Goal: Task Accomplishment & Management: Manage account settings

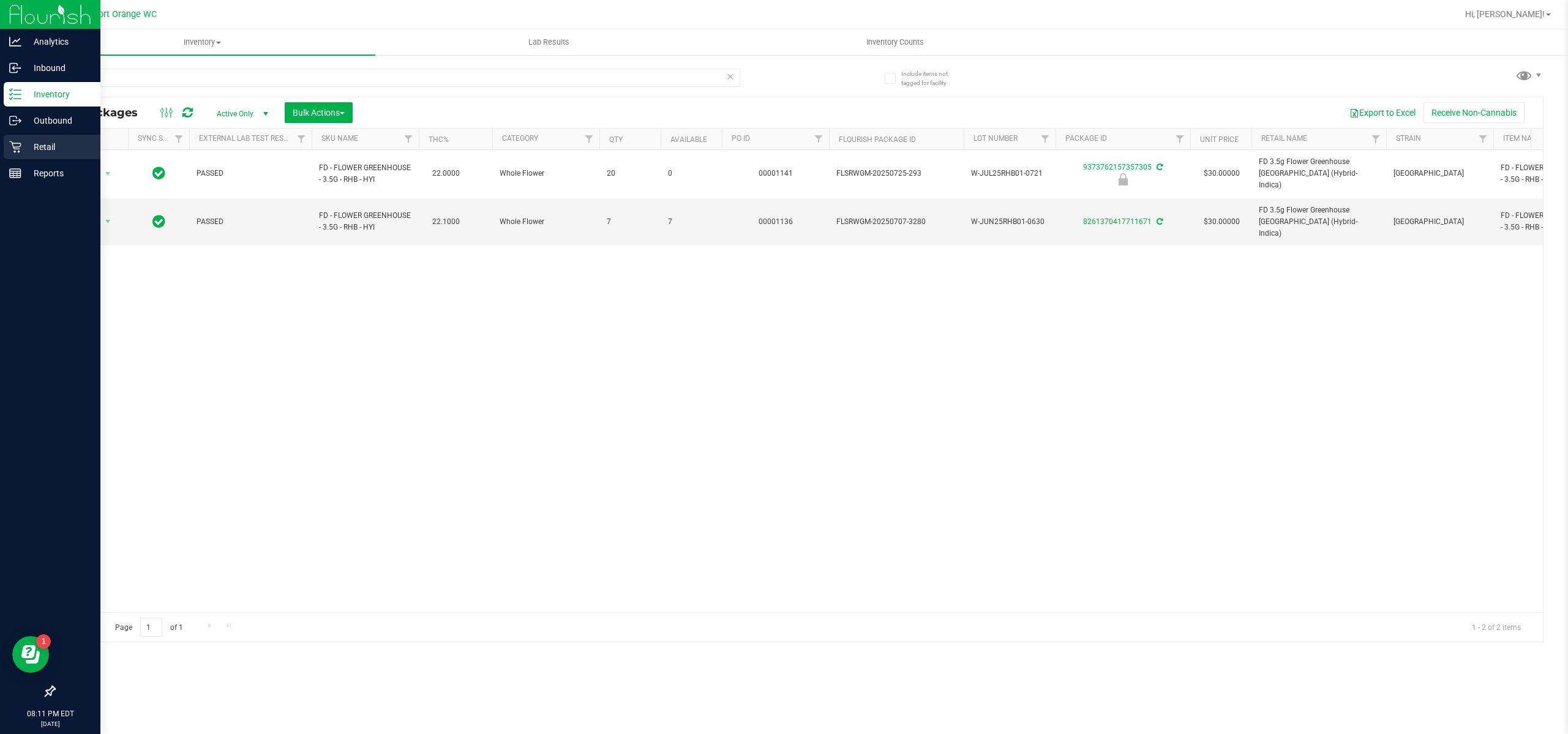
click at [47, 142] on p "Retail" at bounding box center [59, 147] width 74 height 15
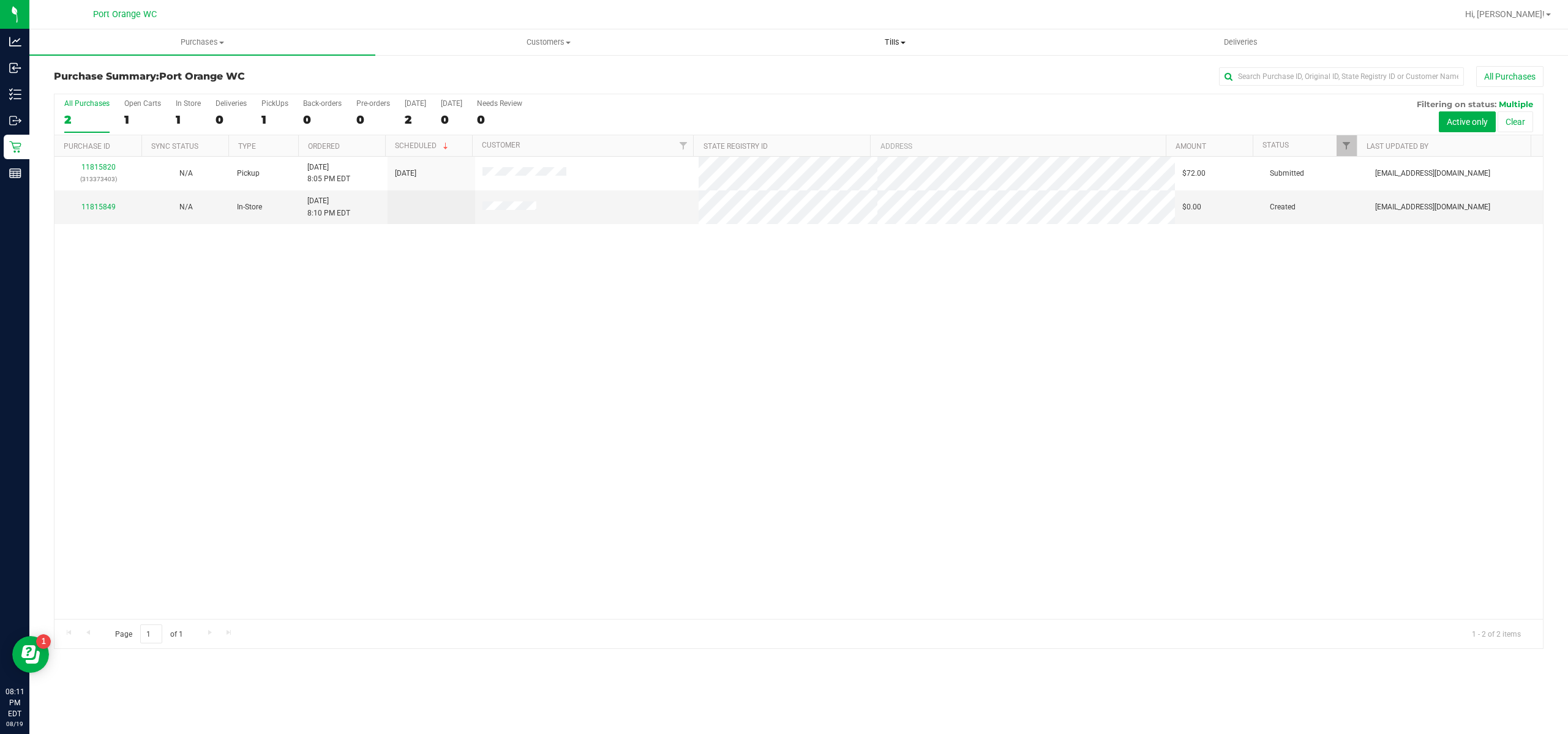
click at [892, 44] on span "Tills" at bounding box center [895, 43] width 345 height 11
click at [761, 77] on span "Manage tills" at bounding box center [762, 74] width 82 height 10
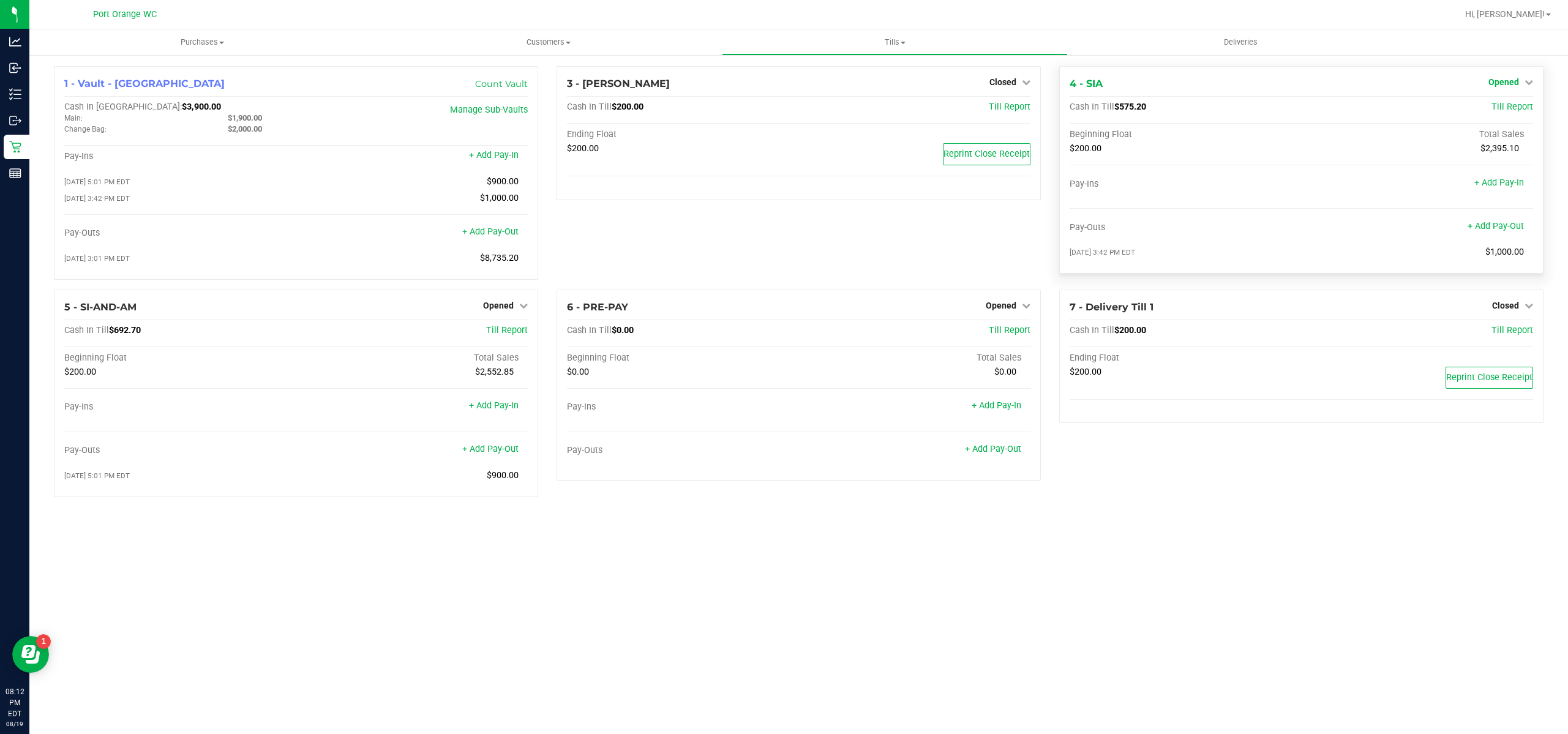
click at [1511, 79] on span "Opened" at bounding box center [1504, 82] width 30 height 9
click at [1500, 105] on link "Close Till" at bounding box center [1505, 108] width 33 height 9
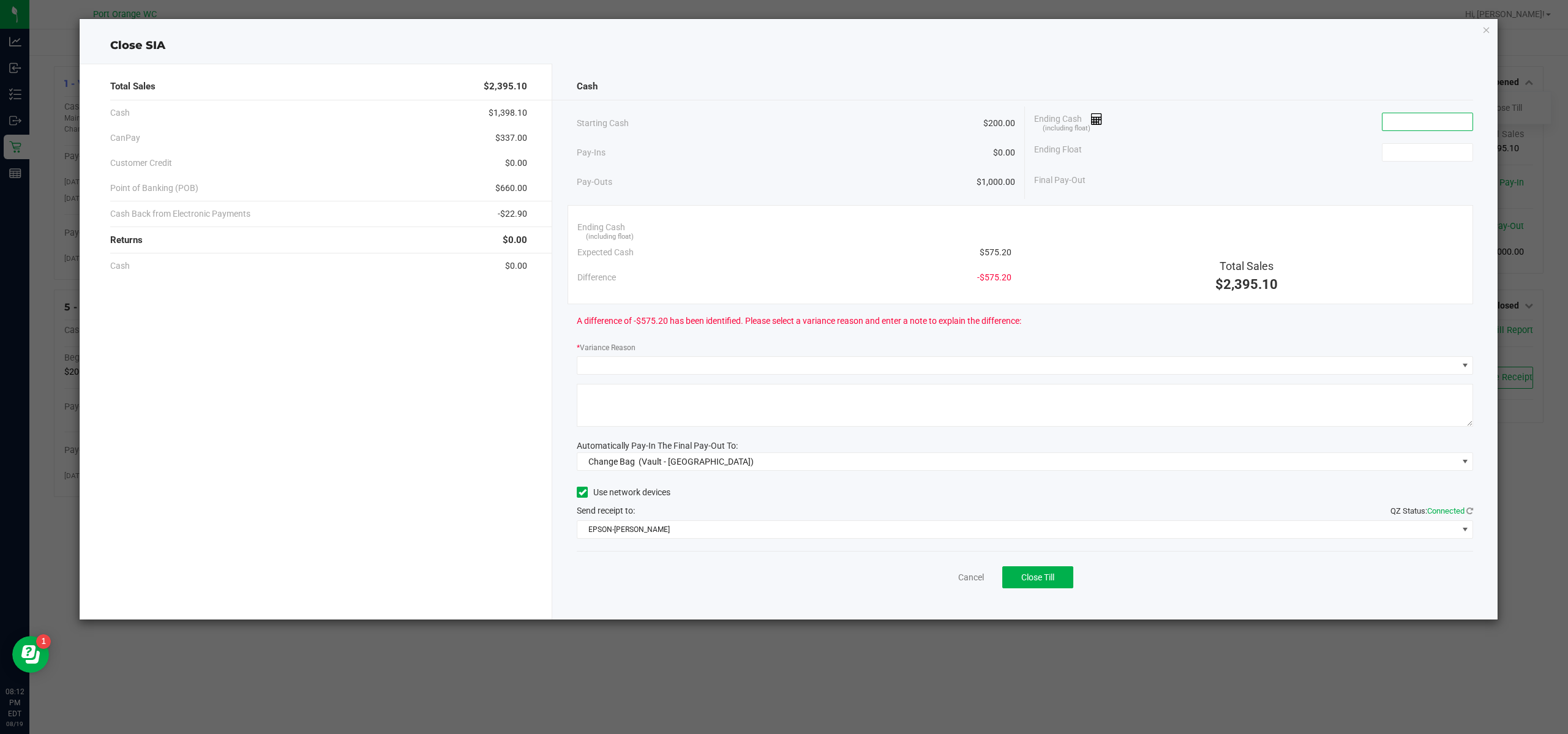
click at [1419, 120] on input at bounding box center [1426, 122] width 90 height 17
type input "$575.70"
click at [1430, 155] on input at bounding box center [1426, 152] width 90 height 17
type input "$200.00"
click at [1286, 173] on div "Final Pay-Out $375.70" at bounding box center [1253, 180] width 439 height 26
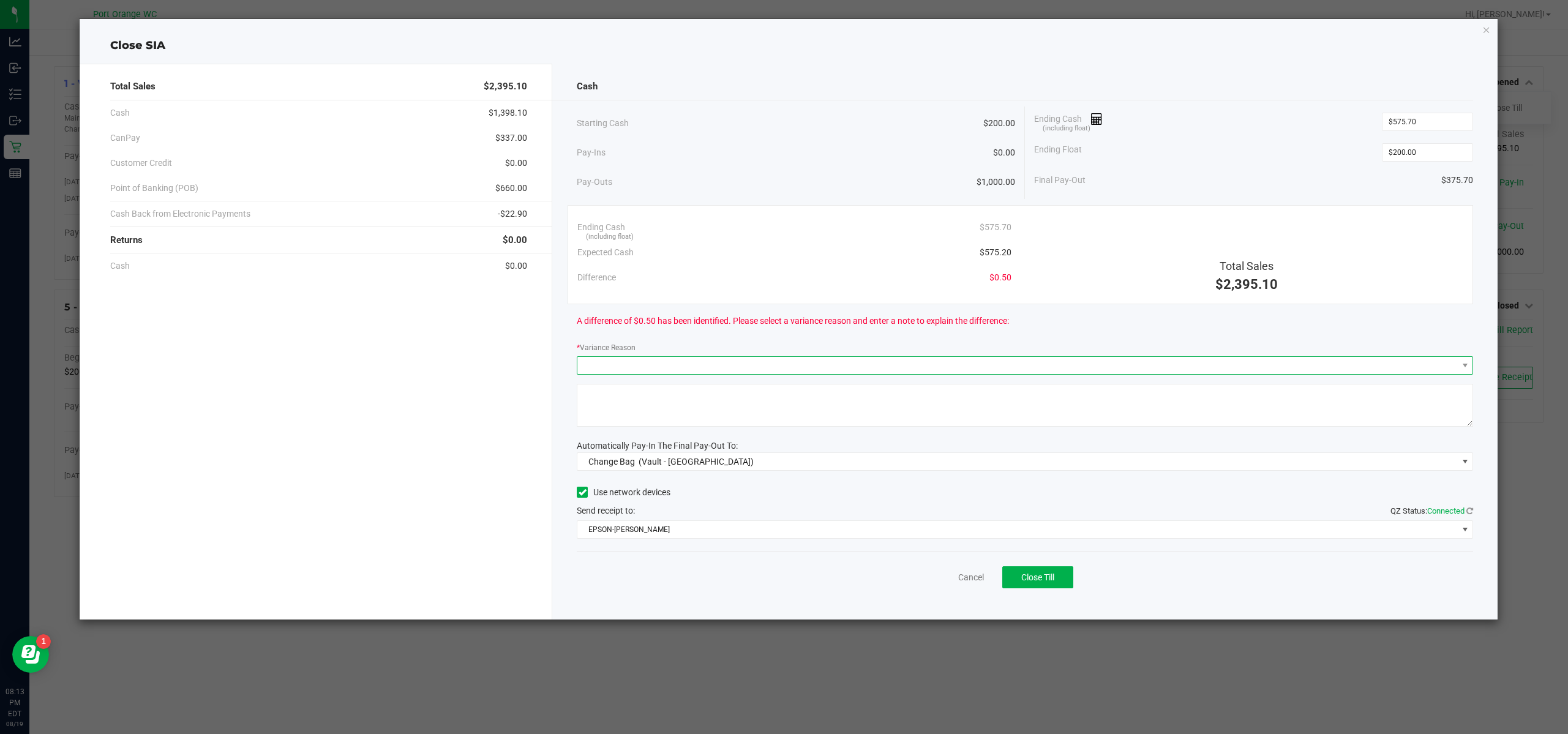
click at [943, 359] on span at bounding box center [1016, 366] width 879 height 17
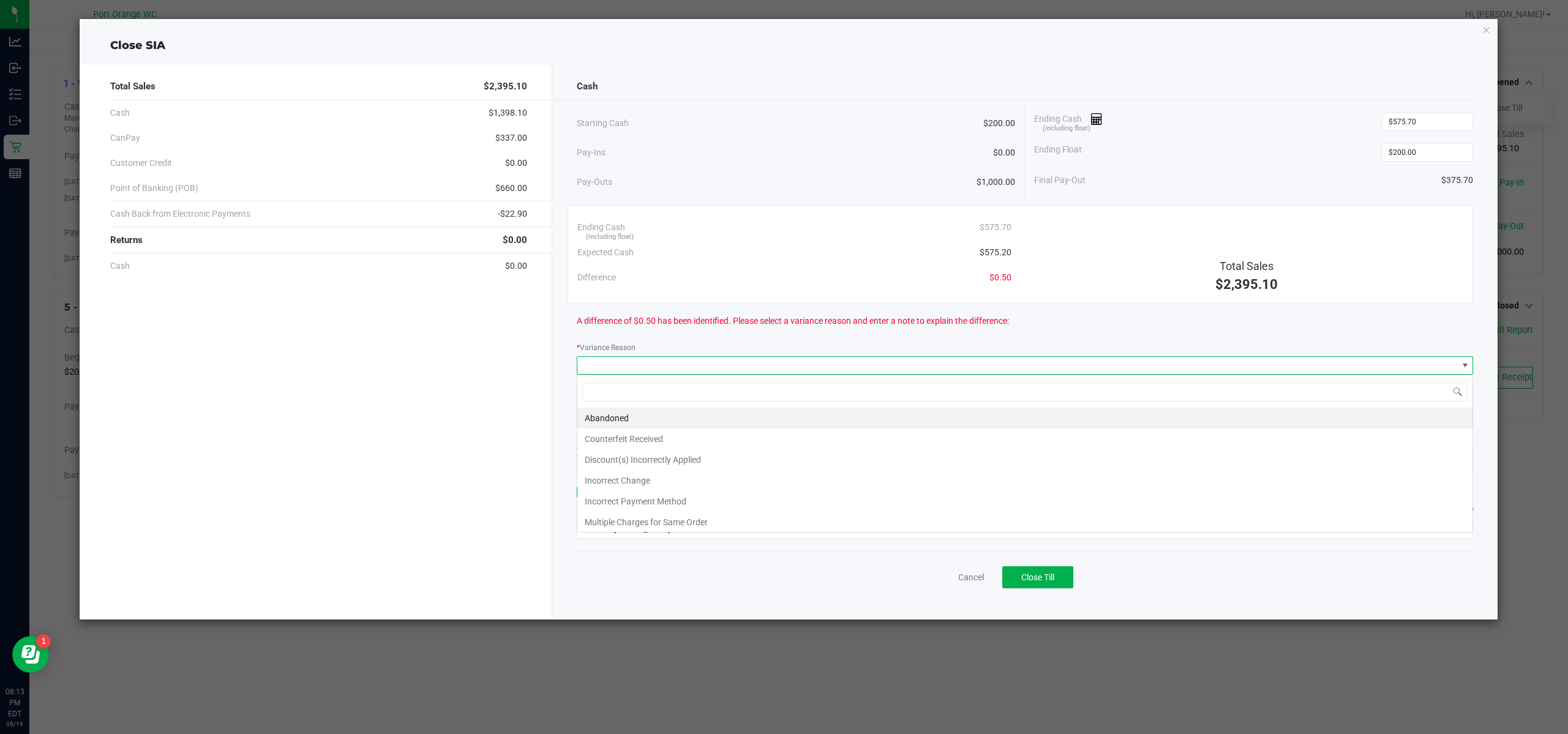
scroll to position [18, 896]
click at [604, 412] on li "Abandoned" at bounding box center [1025, 418] width 895 height 21
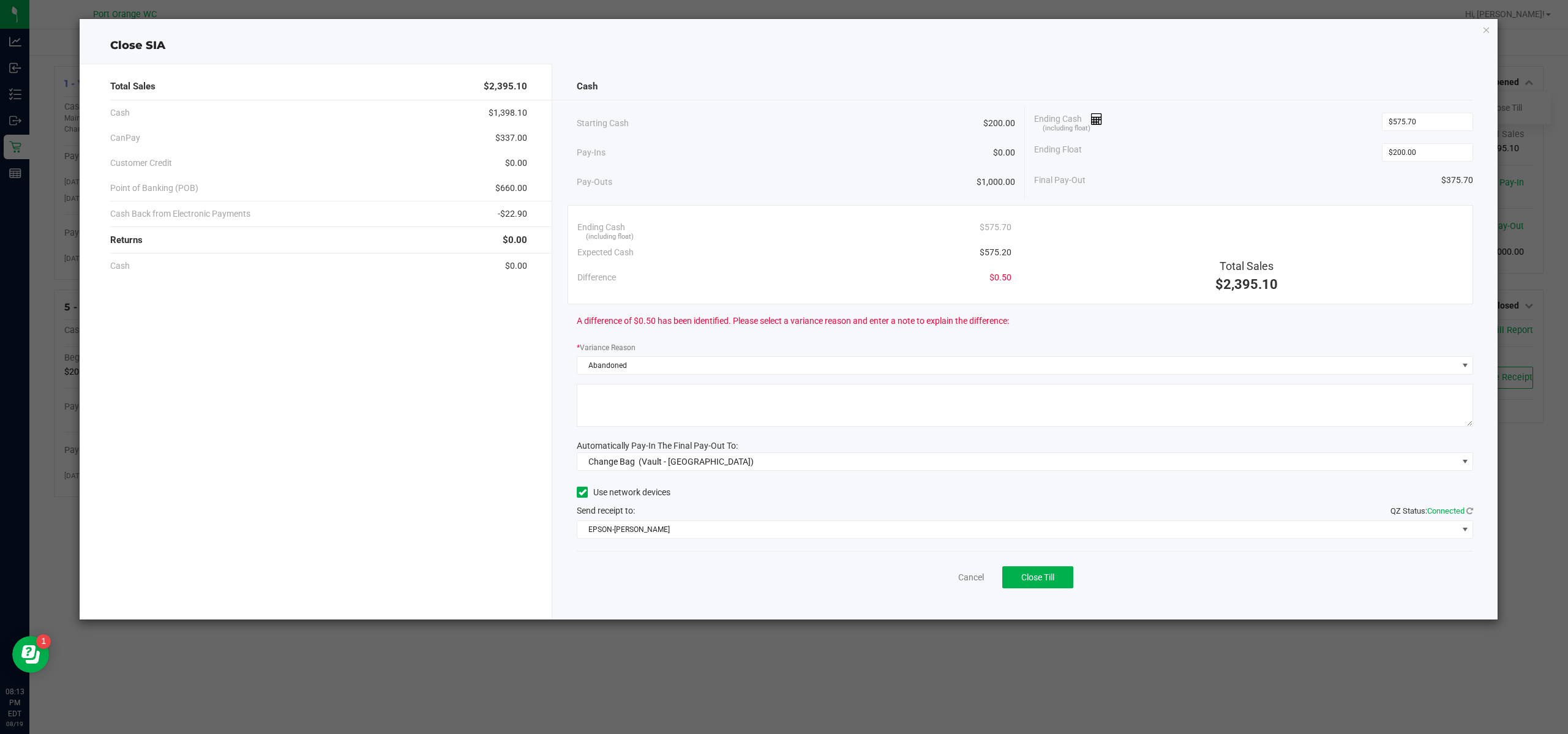
click at [701, 401] on textarea at bounding box center [1025, 404] width 896 height 43
type textarea "Abandoned"
click at [759, 457] on span "Change Bag (Vault - Port Orange)" at bounding box center [1016, 462] width 879 height 17
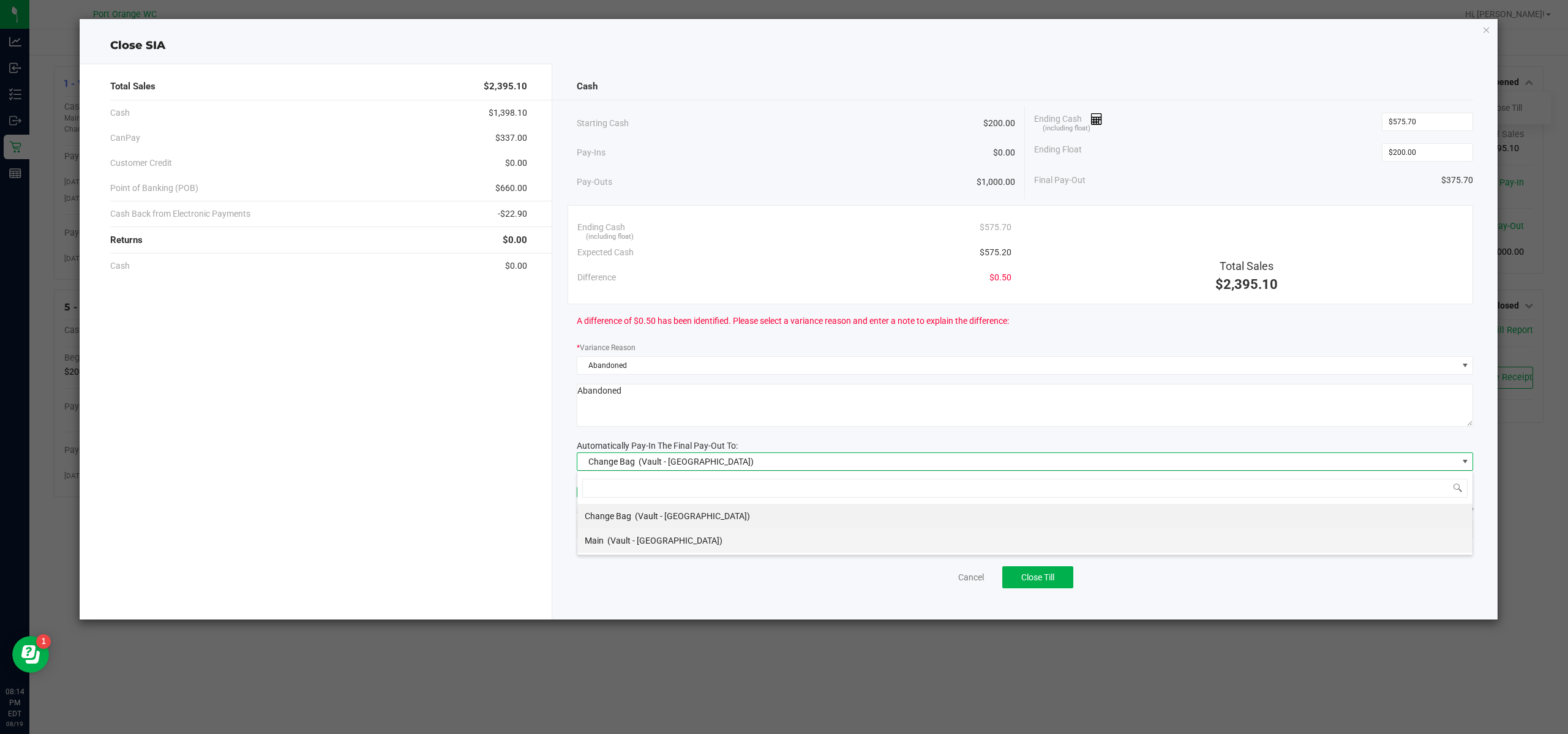
click at [603, 538] on span "Main" at bounding box center [594, 540] width 19 height 9
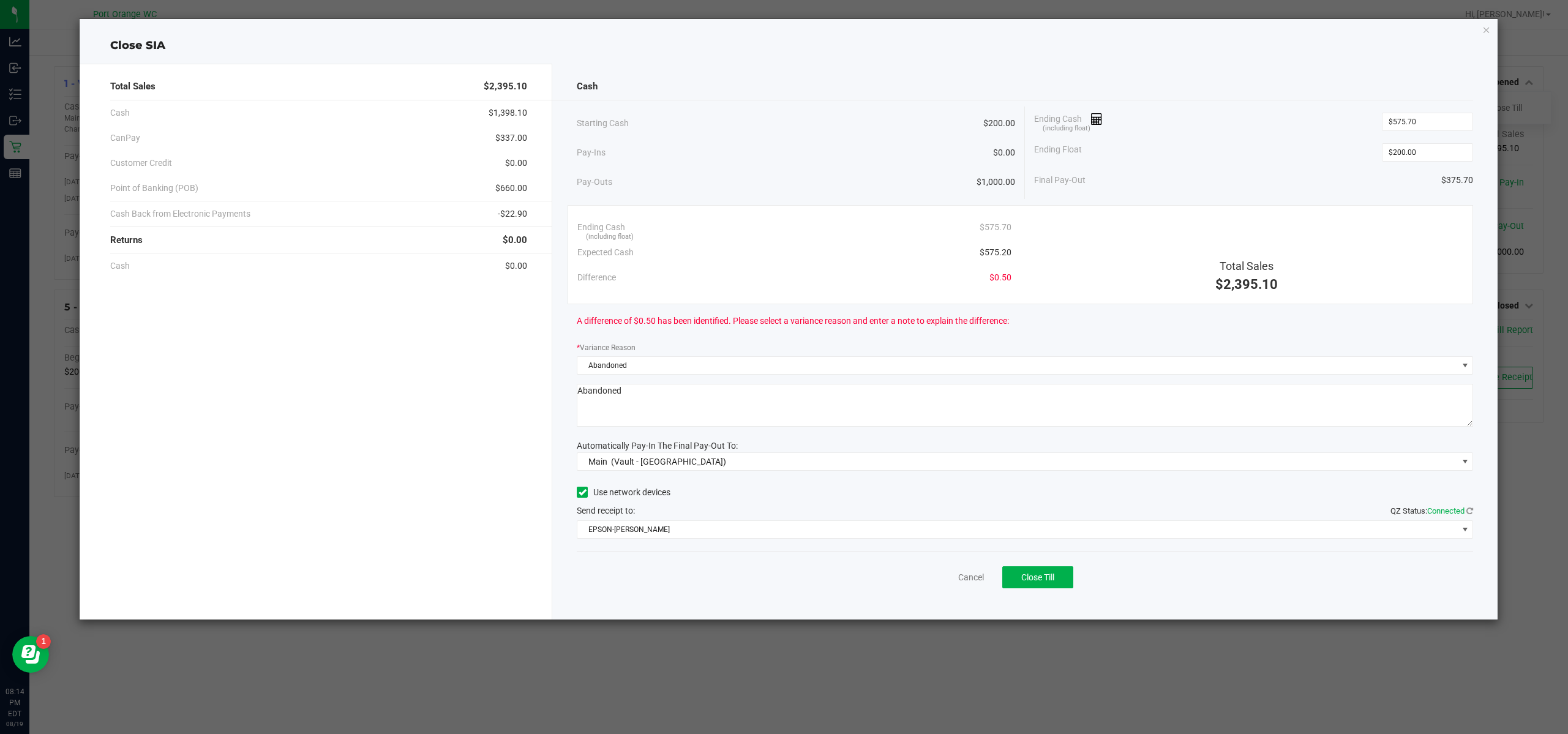
click at [817, 494] on div "Use network devices" at bounding box center [1025, 491] width 896 height 18
click at [790, 536] on span "EPSON-BOBBIE-GENTRY" at bounding box center [1016, 530] width 879 height 17
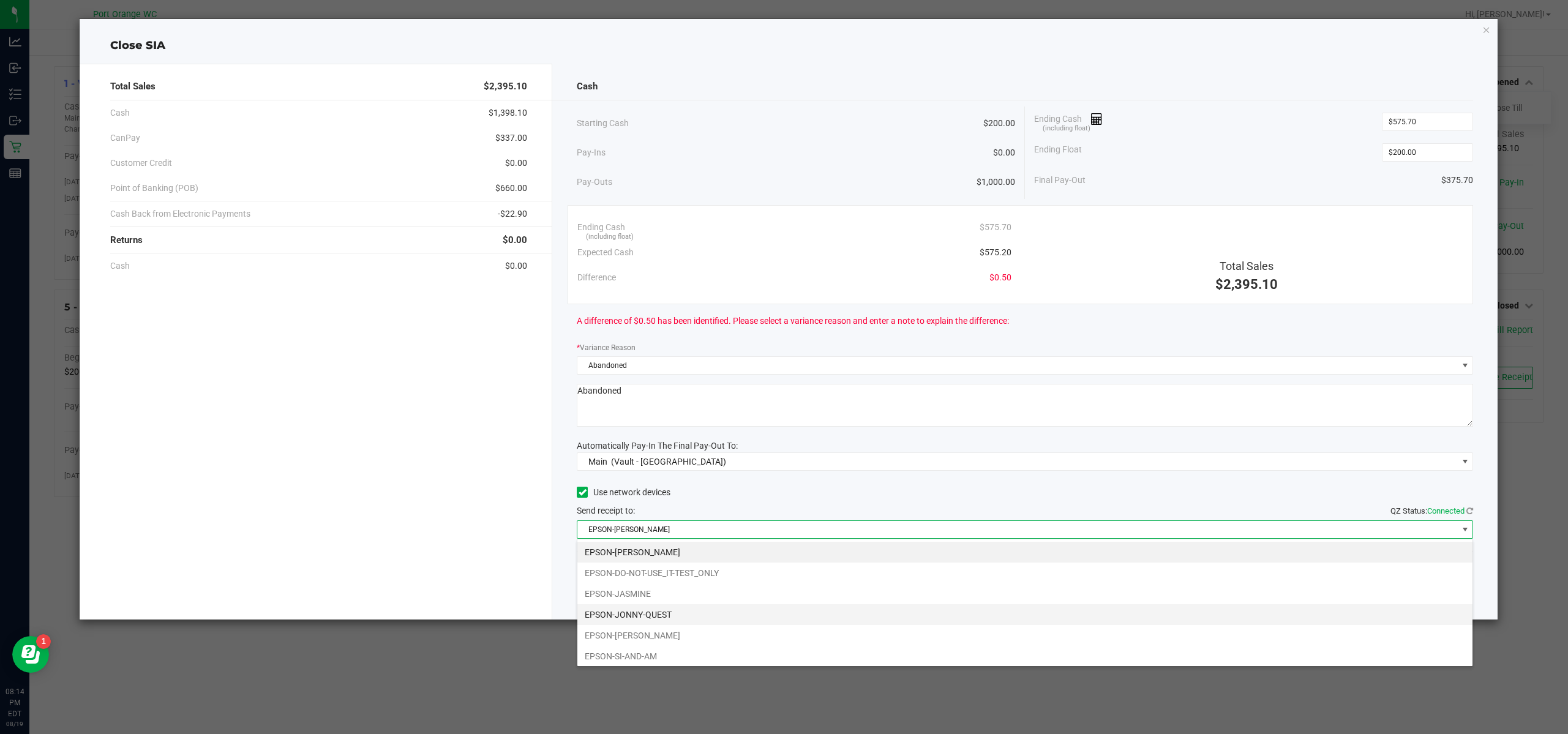
click at [634, 611] on li "EPSON-JONNY-QUEST" at bounding box center [1025, 615] width 895 height 21
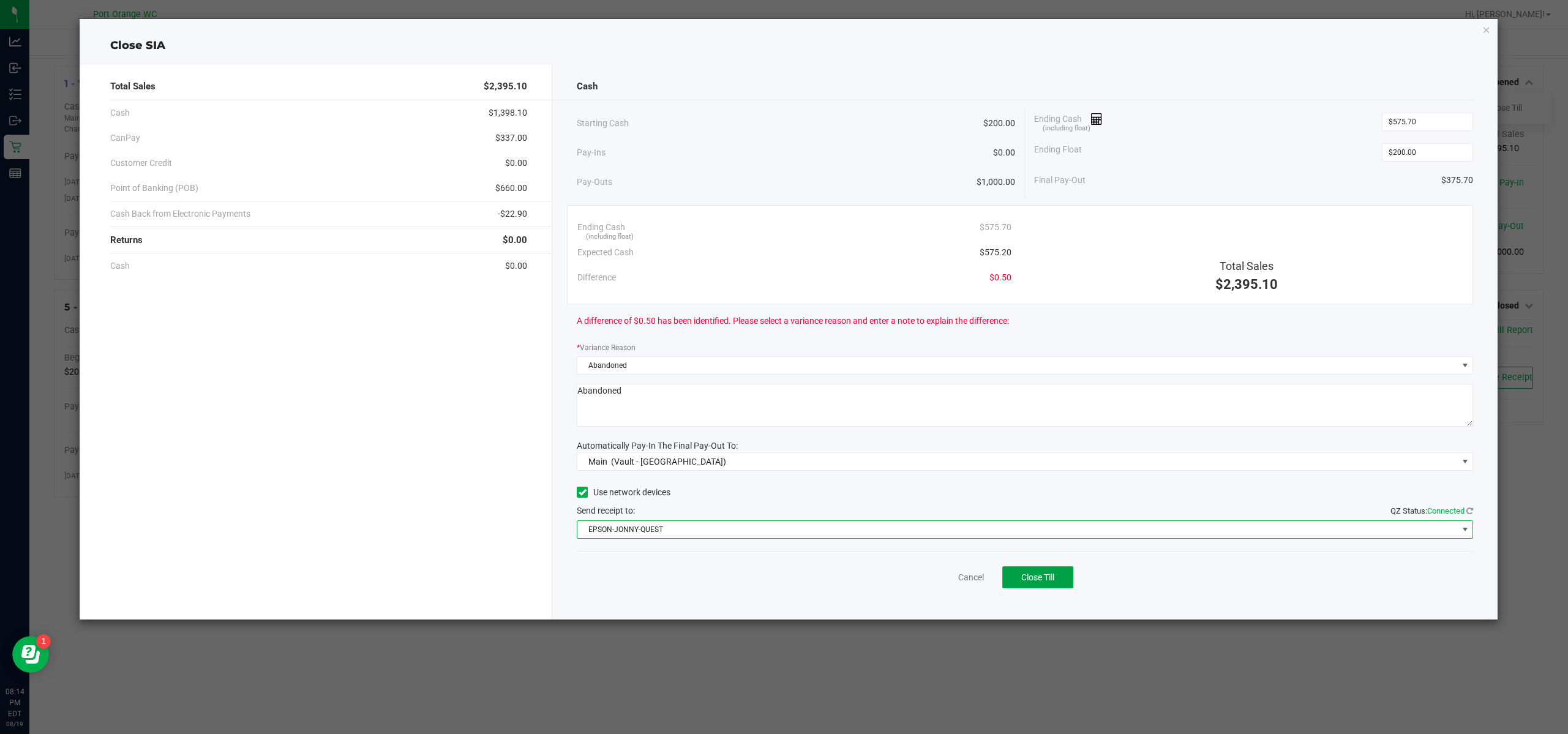
click at [1059, 573] on button "Close Till" at bounding box center [1037, 576] width 71 height 22
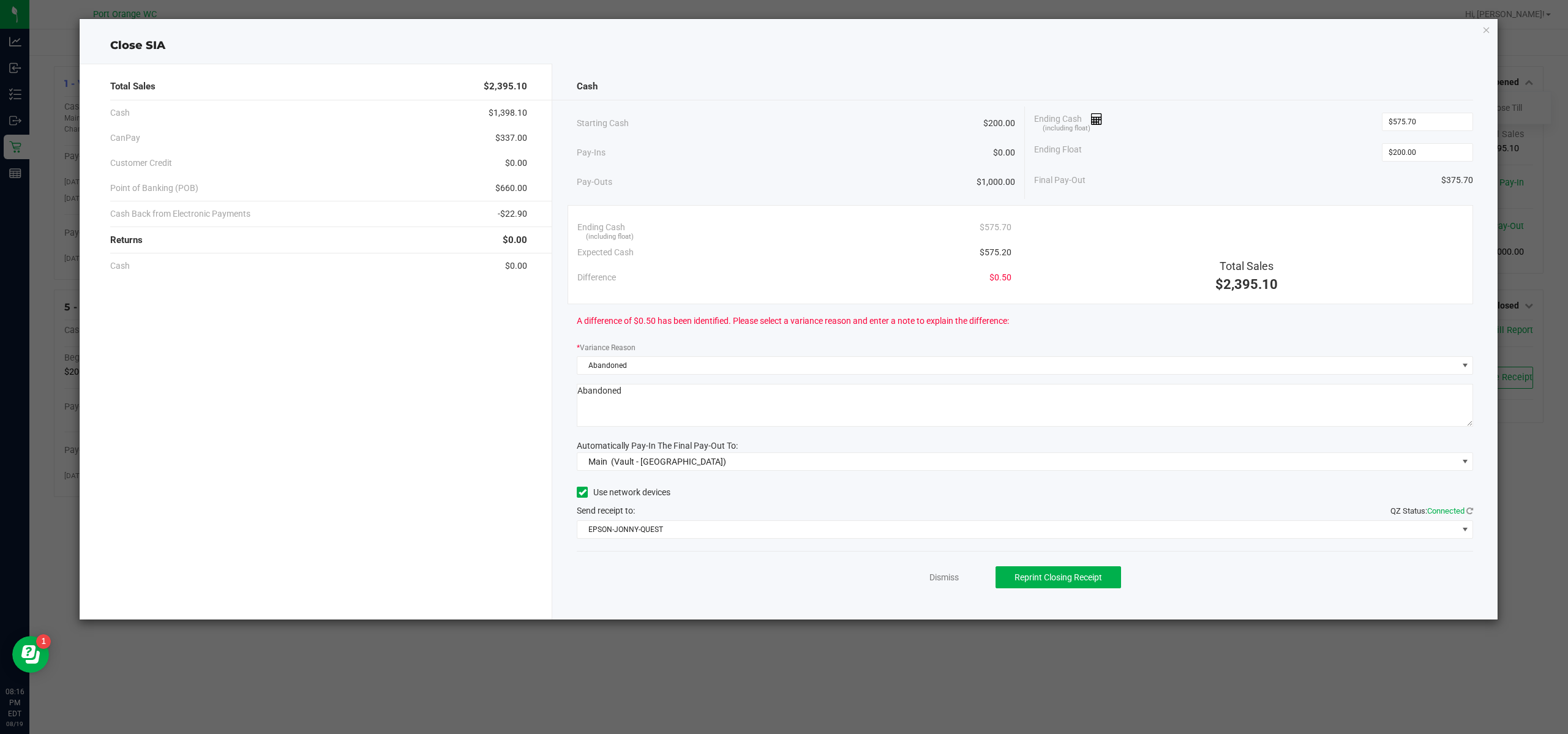
click at [947, 570] on div "Dismiss Reprint Closing Receipt" at bounding box center [1025, 574] width 896 height 47
click at [946, 575] on link "Dismiss" at bounding box center [944, 578] width 29 height 13
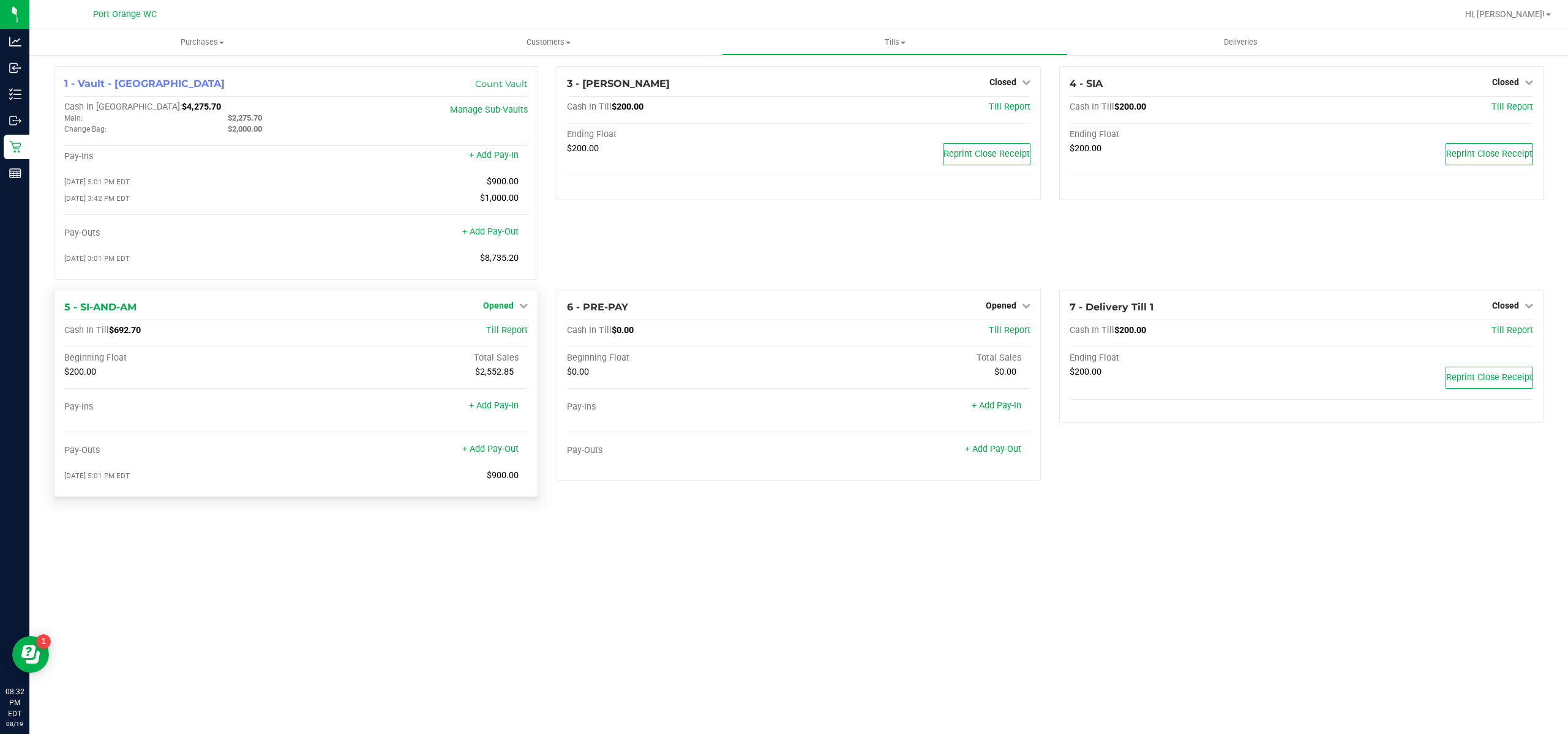
click at [490, 305] on span "Opened" at bounding box center [498, 305] width 30 height 9
click at [506, 330] on link "Close Till" at bounding box center [500, 331] width 33 height 9
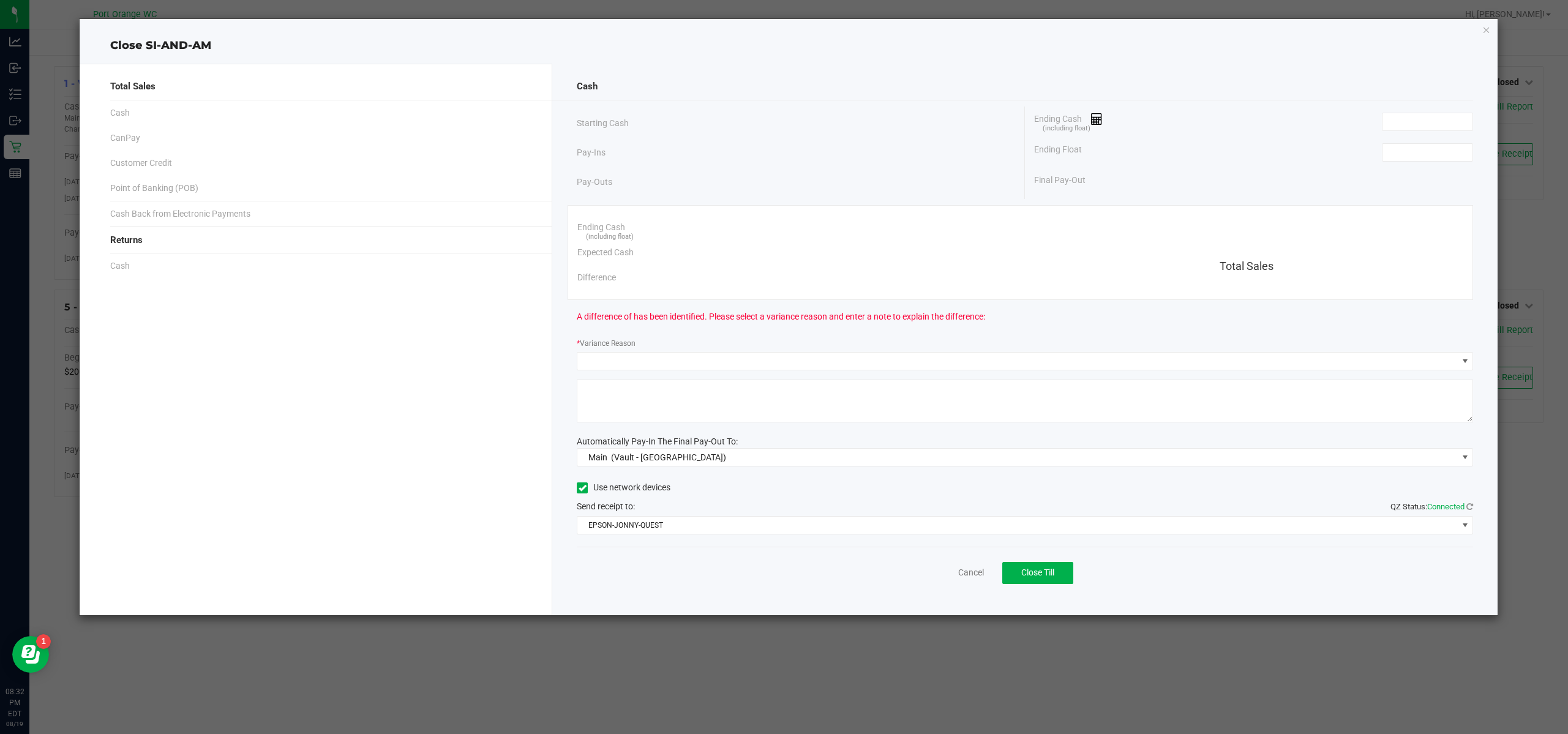
click at [1433, 139] on div "Ending Float" at bounding box center [1253, 152] width 439 height 30
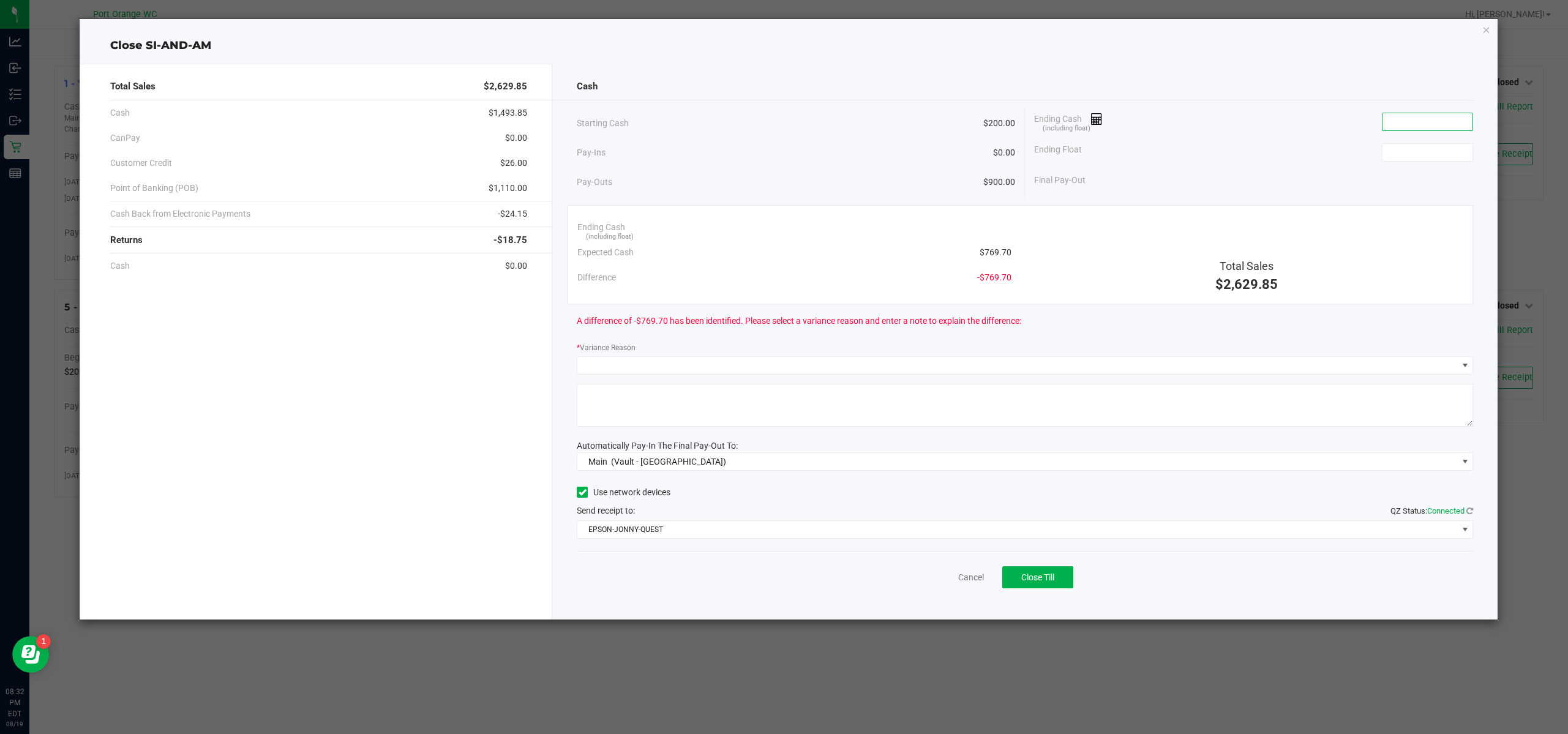
click at [1425, 119] on input at bounding box center [1426, 122] width 90 height 17
type input "$569.70"
click at [1411, 166] on div "Ending Float" at bounding box center [1253, 152] width 439 height 30
click at [1423, 156] on input at bounding box center [1426, 152] width 90 height 17
type input "$200.00"
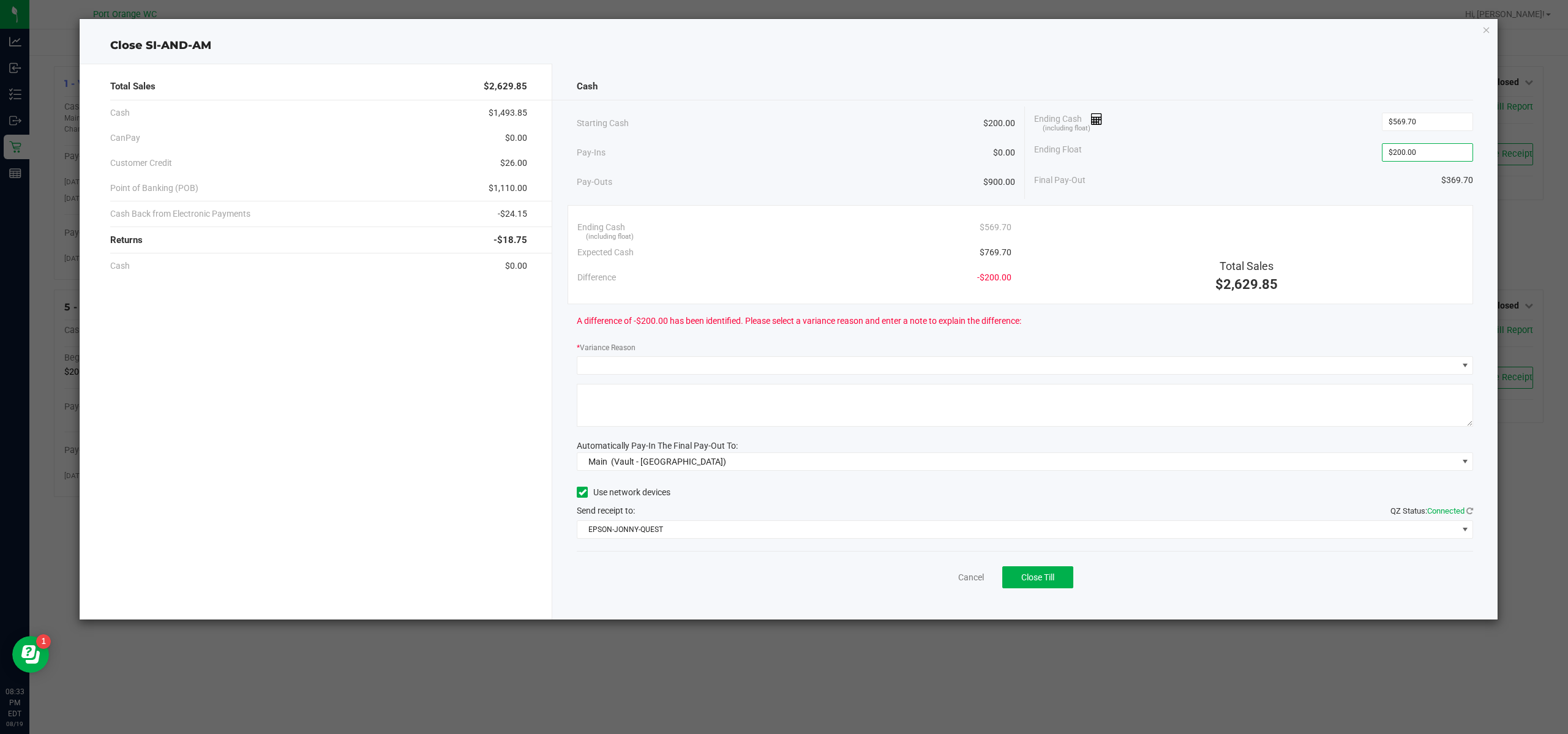
click at [1338, 131] on div "Ending Cash (including float) $569.70" at bounding box center [1253, 122] width 439 height 30
click at [972, 580] on link "Cancel" at bounding box center [970, 578] width 26 height 13
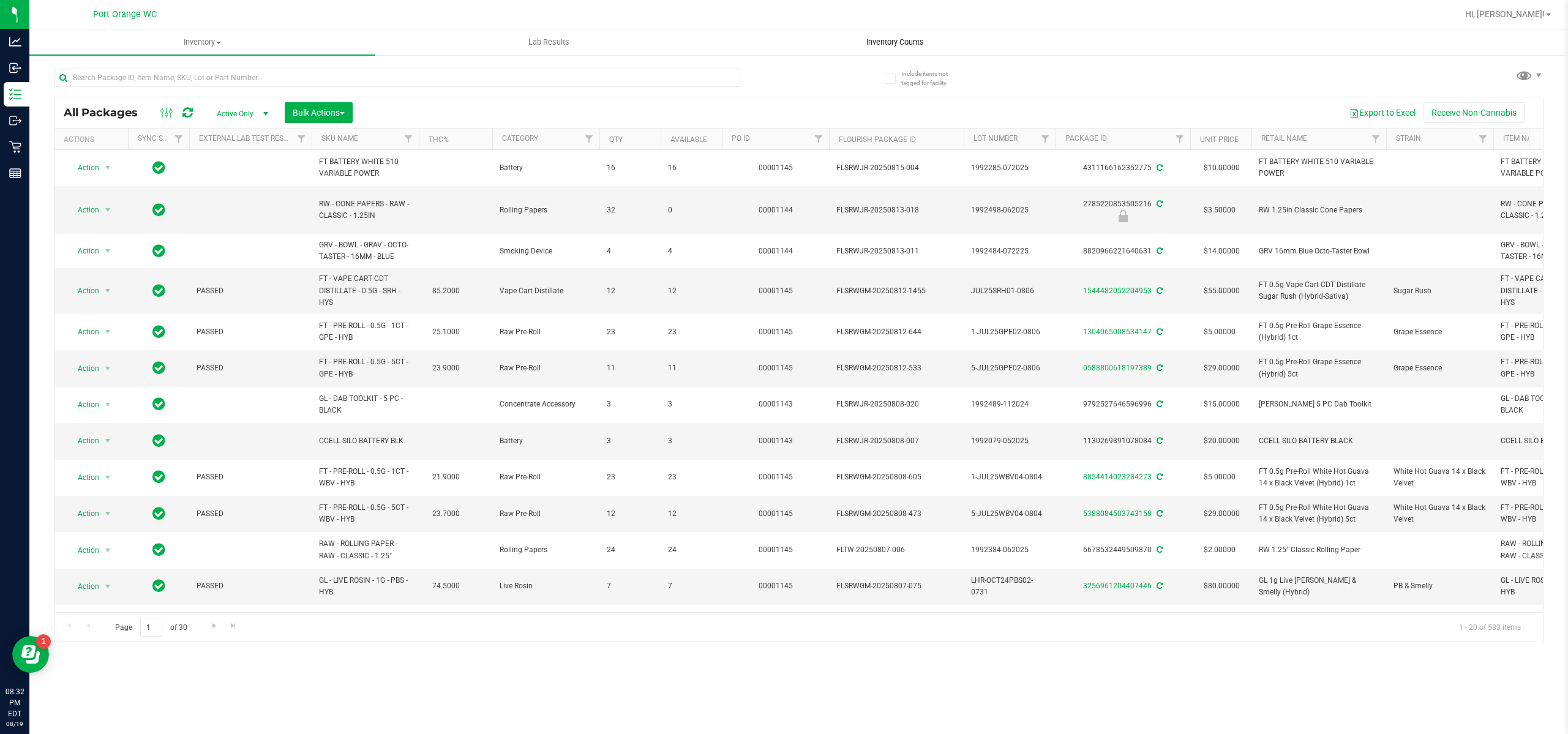
click at [892, 41] on span "Inventory Counts" at bounding box center [895, 43] width 91 height 11
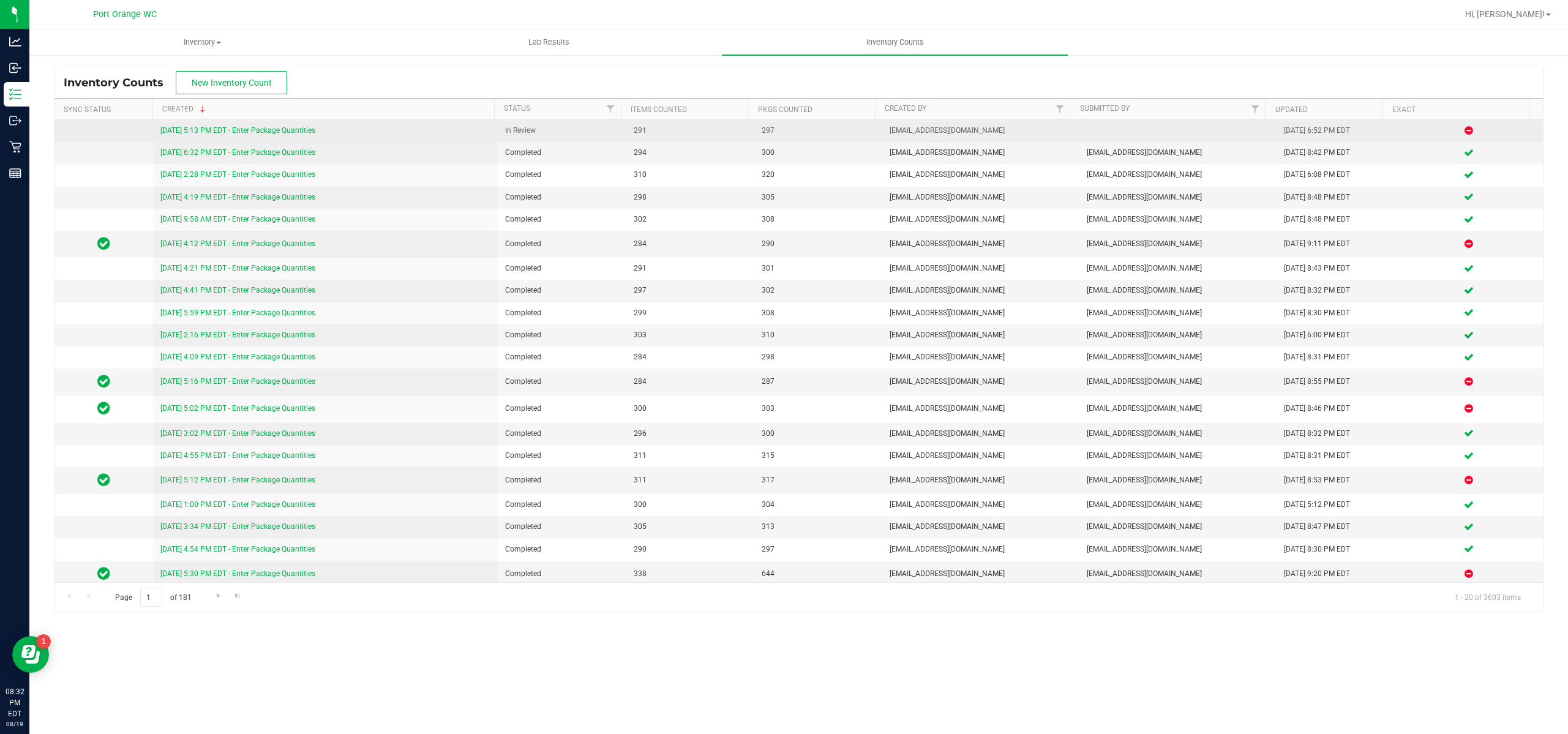
click at [211, 133] on link "[DATE] 5:13 PM EDT - Enter Package Quantities" at bounding box center [238, 130] width 155 height 9
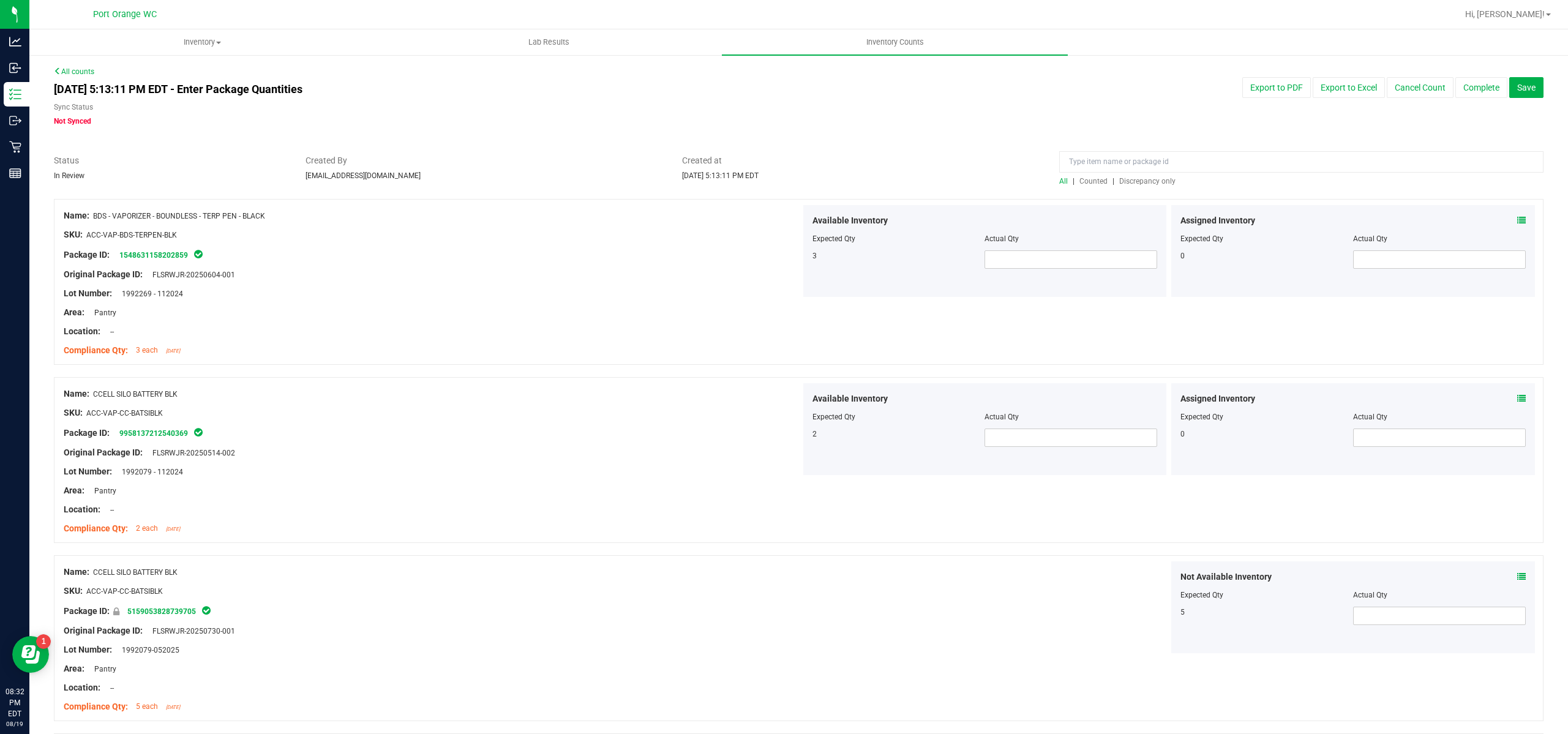
click at [1132, 176] on div "All | Counted | Discrepancy only" at bounding box center [1301, 181] width 485 height 11
click at [1129, 181] on span "Discrepancy only" at bounding box center [1148, 180] width 57 height 9
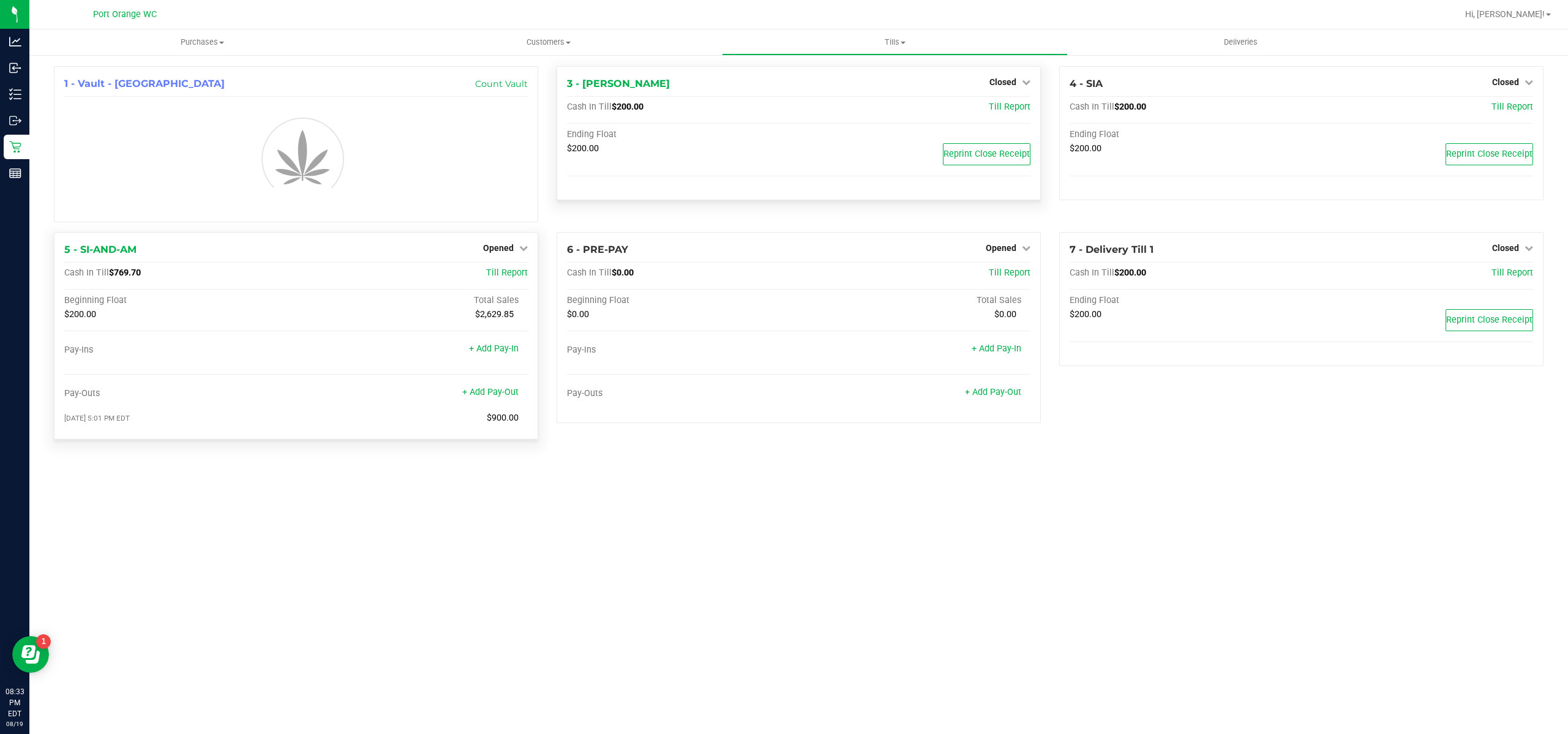
click at [503, 257] on div "5 - SI-AND-AM Opened Close Till Cash In Till $769.70 Till Report Beginning Floa…" at bounding box center [296, 336] width 485 height 208
click at [503, 247] on div "1 - Vault - Port Orange Count Vault 3 - MACY-GRAY Closed Open Till Cash In Till…" at bounding box center [798, 258] width 1508 height 384
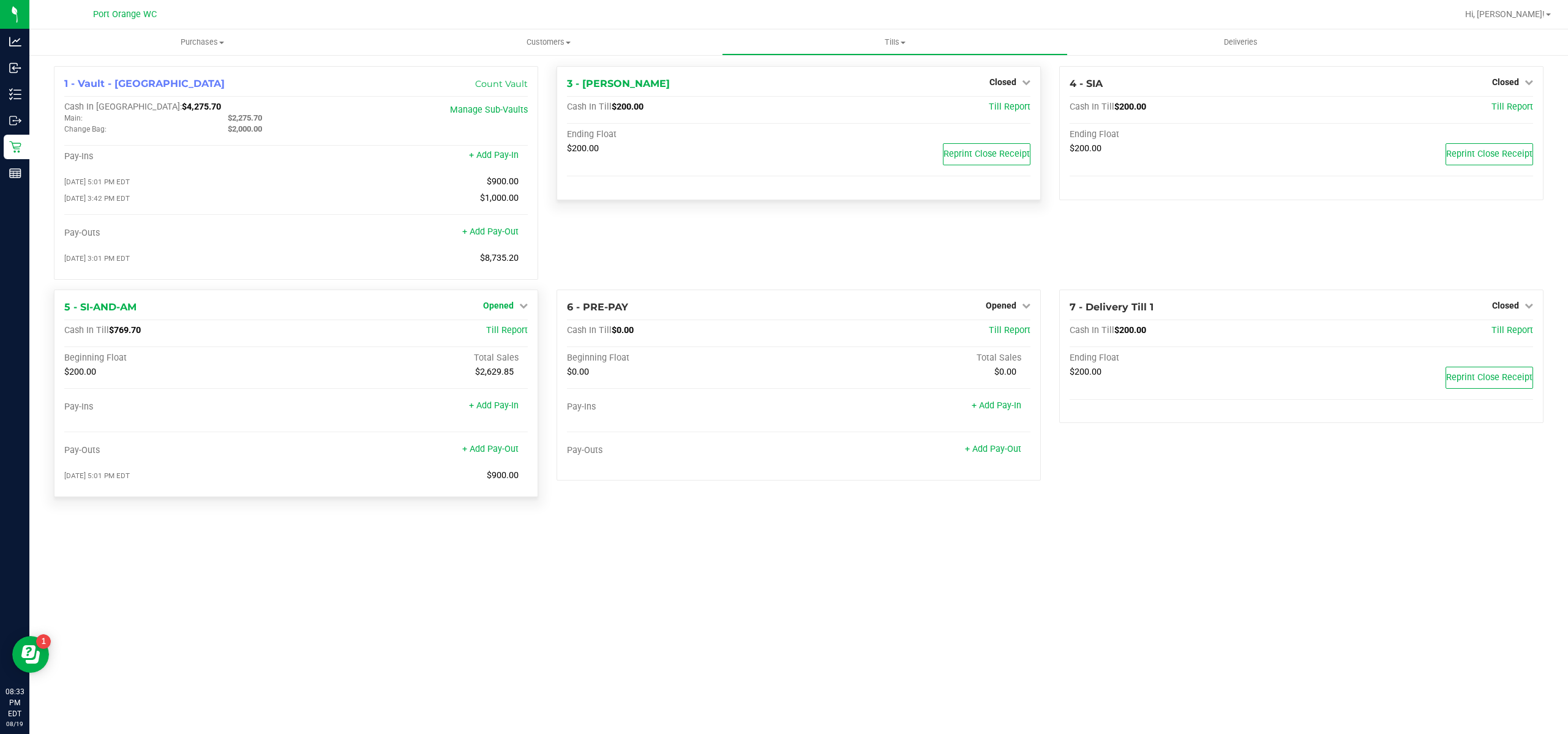
click at [500, 305] on span "Opened" at bounding box center [498, 305] width 30 height 9
click at [508, 332] on link "Close Till" at bounding box center [500, 331] width 33 height 9
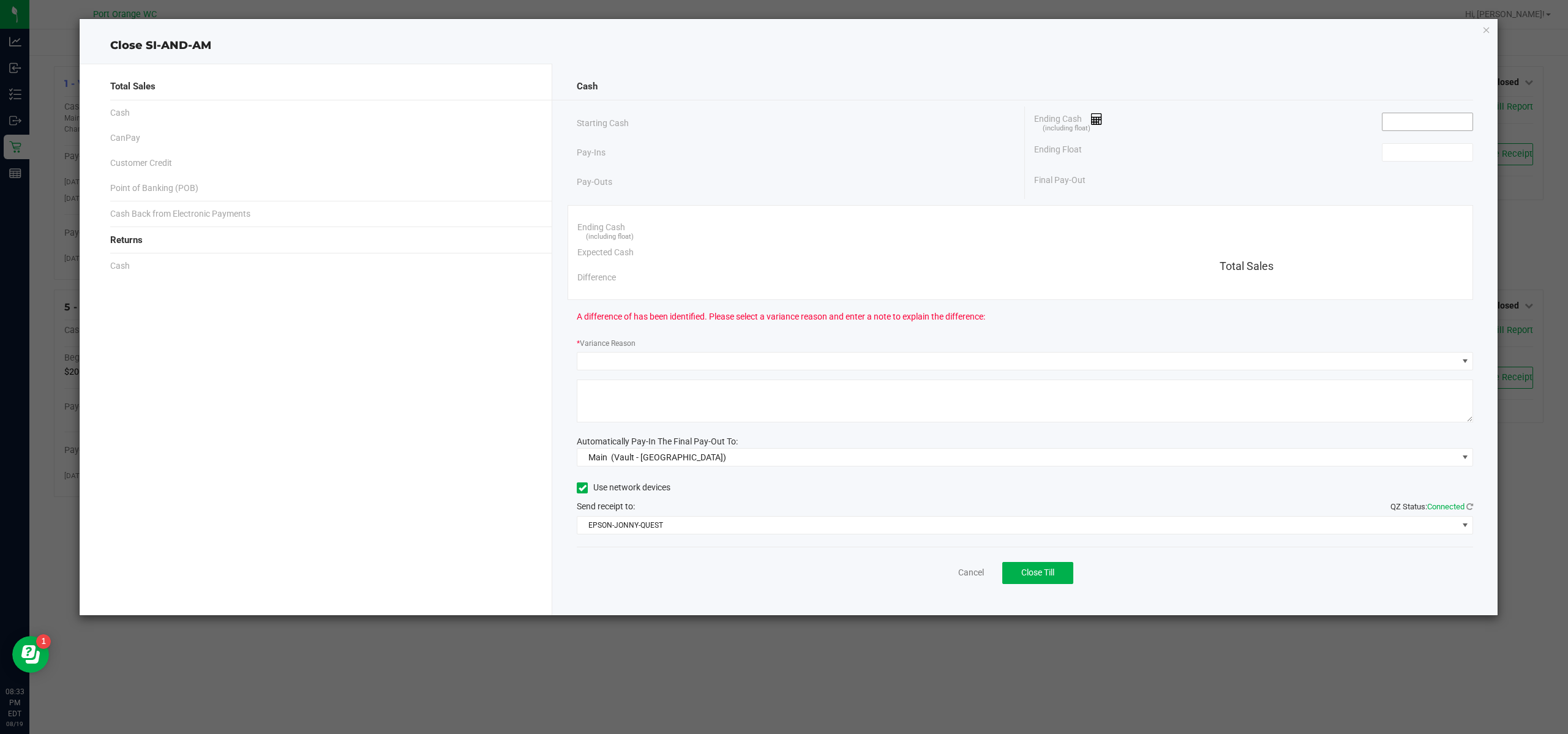
click at [1403, 115] on input at bounding box center [1426, 122] width 90 height 17
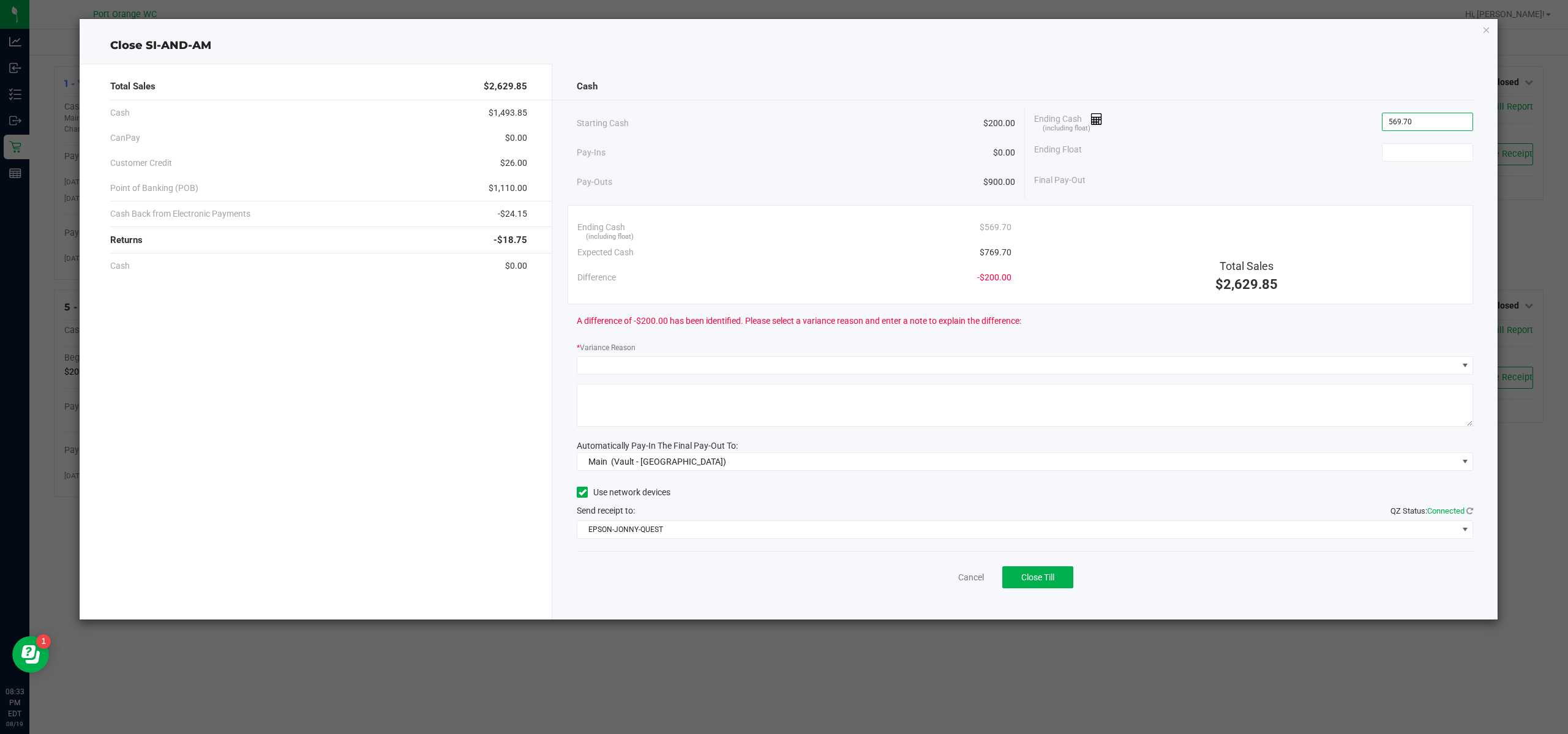
type input "$569.70"
click at [1436, 166] on div "Ending Cash (including float) $569.70 Ending Float Final Pay-Out" at bounding box center [1249, 149] width 448 height 86
click at [1433, 156] on input at bounding box center [1426, 152] width 90 height 17
type input "$200.00"
click at [1222, 55] on div "Total Sales $2,629.85 Cash $1,493.85 CanPay $0.00 Customer Credit $26.00 Point …" at bounding box center [788, 336] width 1418 height 566
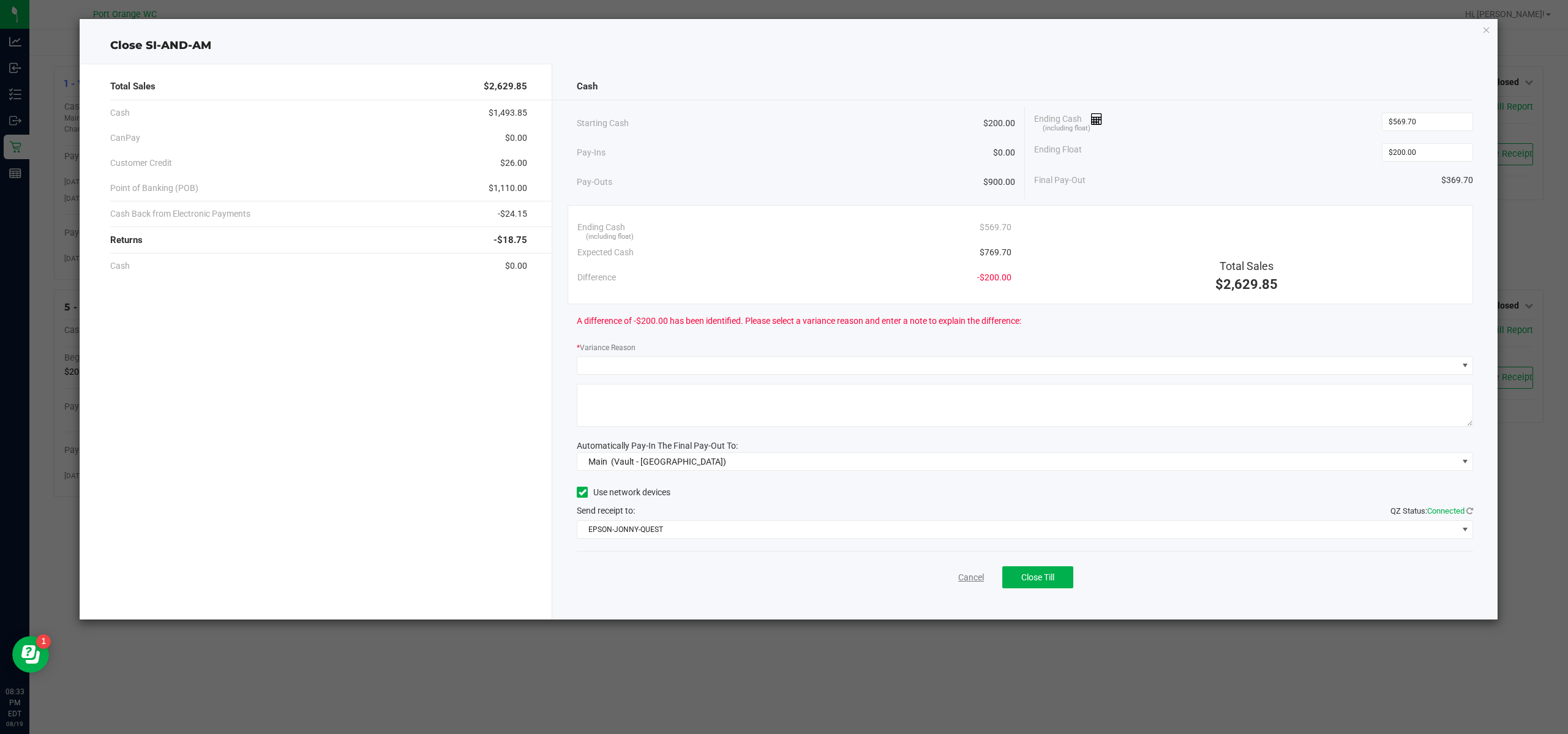
click at [963, 583] on link "Cancel" at bounding box center [970, 578] width 26 height 13
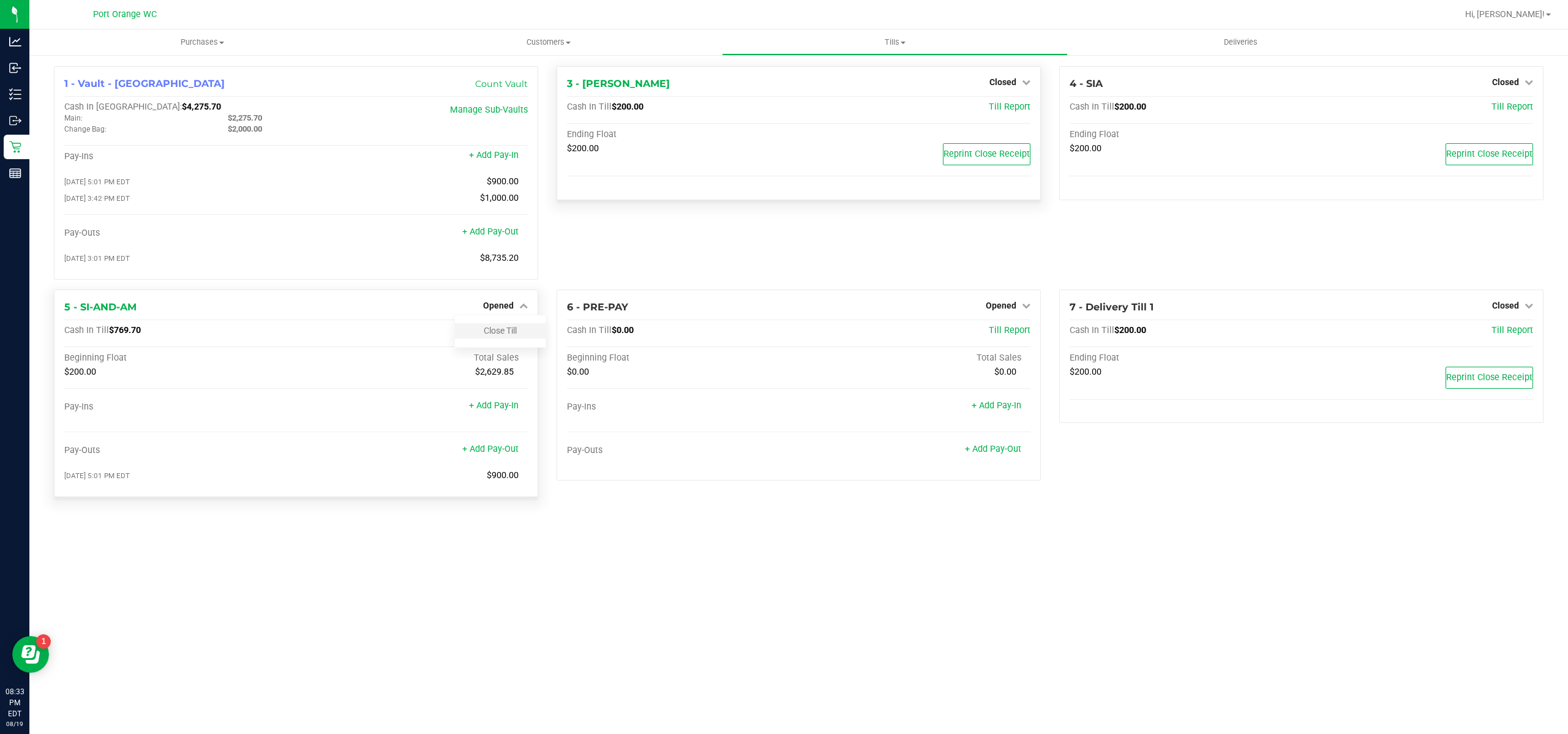
click at [502, 338] on div "Close Till" at bounding box center [501, 331] width 91 height 15
click at [500, 335] on link "Close Till" at bounding box center [500, 331] width 33 height 9
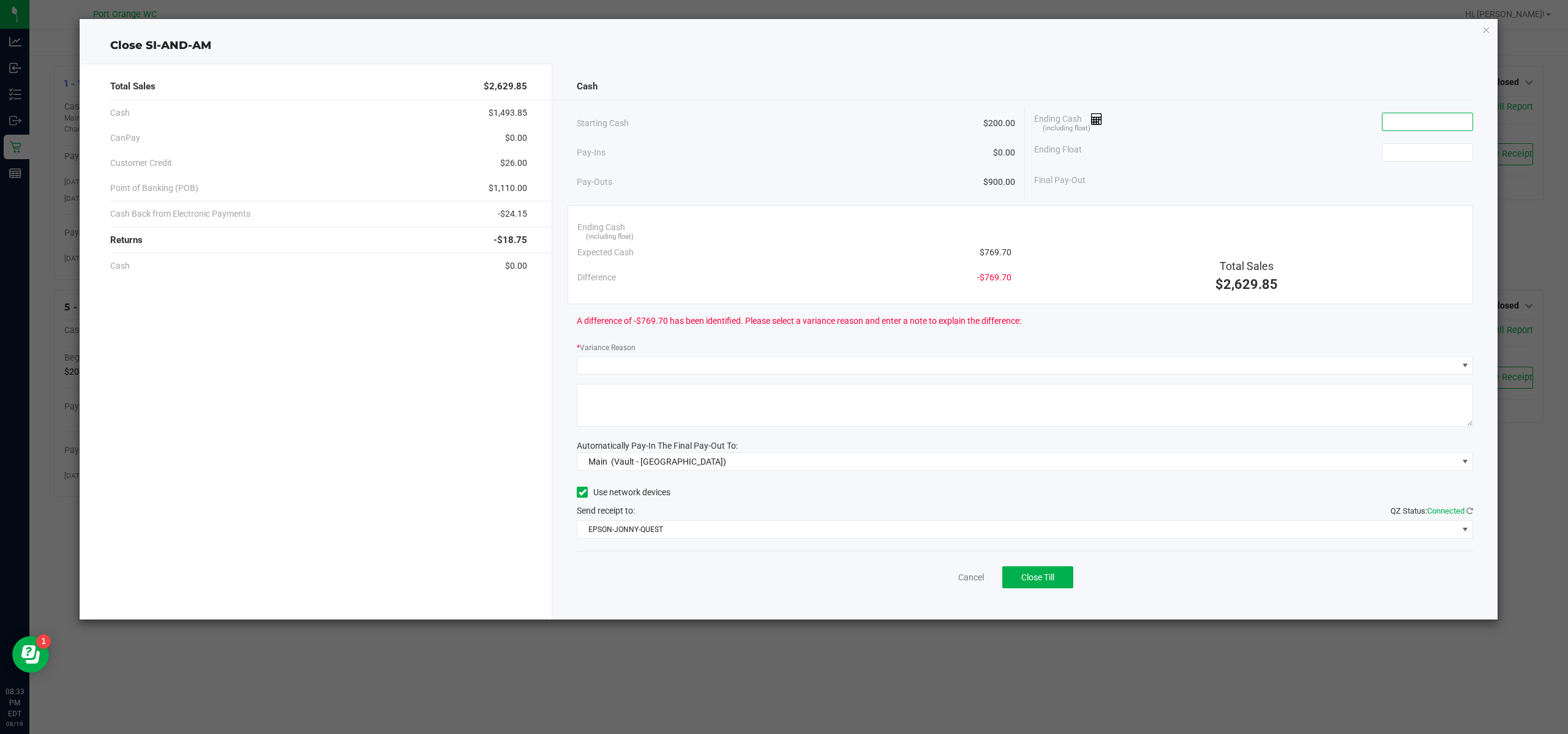
click at [1392, 121] on input at bounding box center [1426, 122] width 90 height 17
click at [957, 569] on div "Cancel Close Till" at bounding box center [1025, 574] width 896 height 47
click at [976, 575] on link "Cancel" at bounding box center [970, 578] width 26 height 13
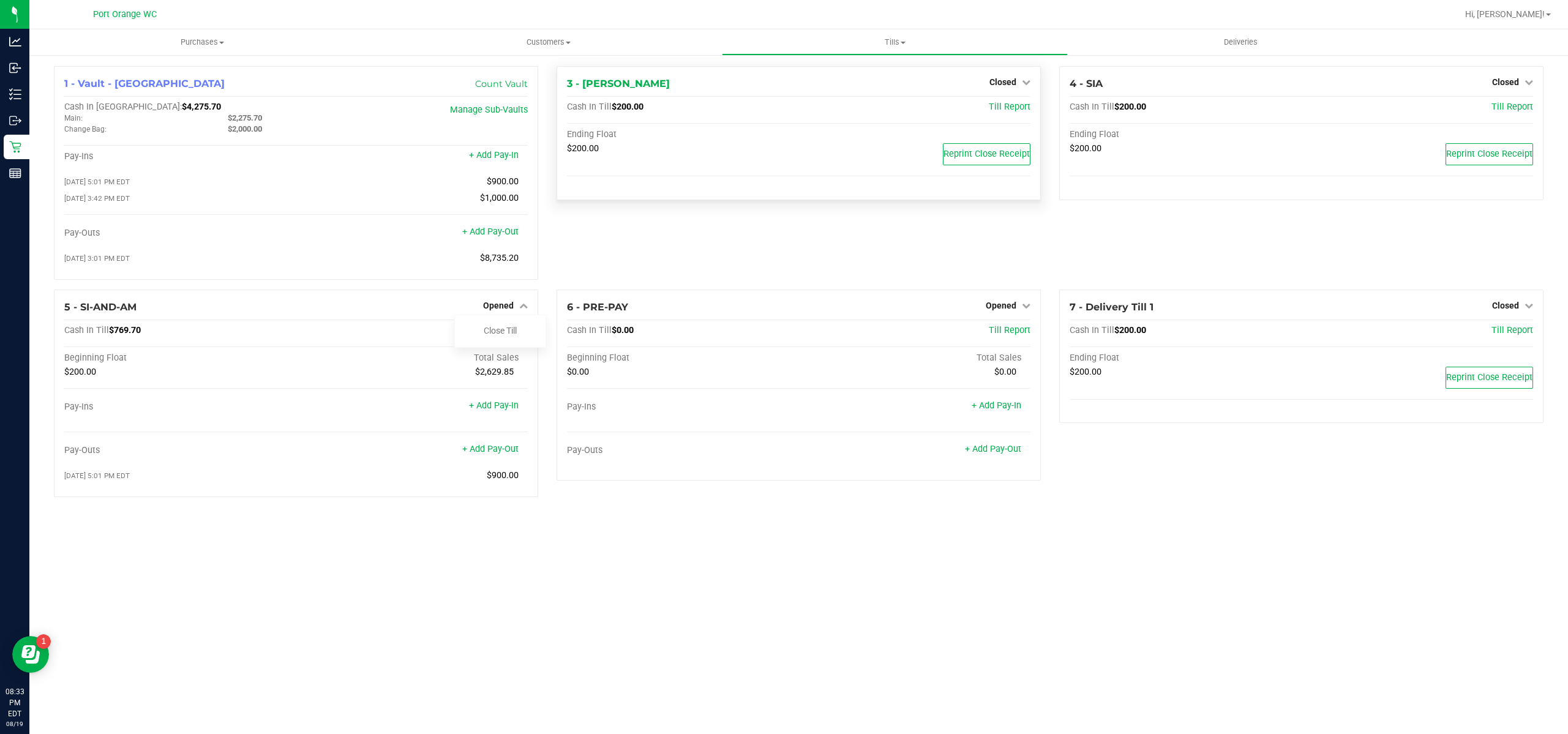
click at [569, 547] on div "Purchases Summary of purchases Fulfillment All purchases Customers All customer…" at bounding box center [798, 382] width 1539 height 705
click at [501, 313] on div "Opened" at bounding box center [504, 306] width 44 height 15
click at [494, 450] on link "+ Add Pay-Out" at bounding box center [490, 449] width 57 height 10
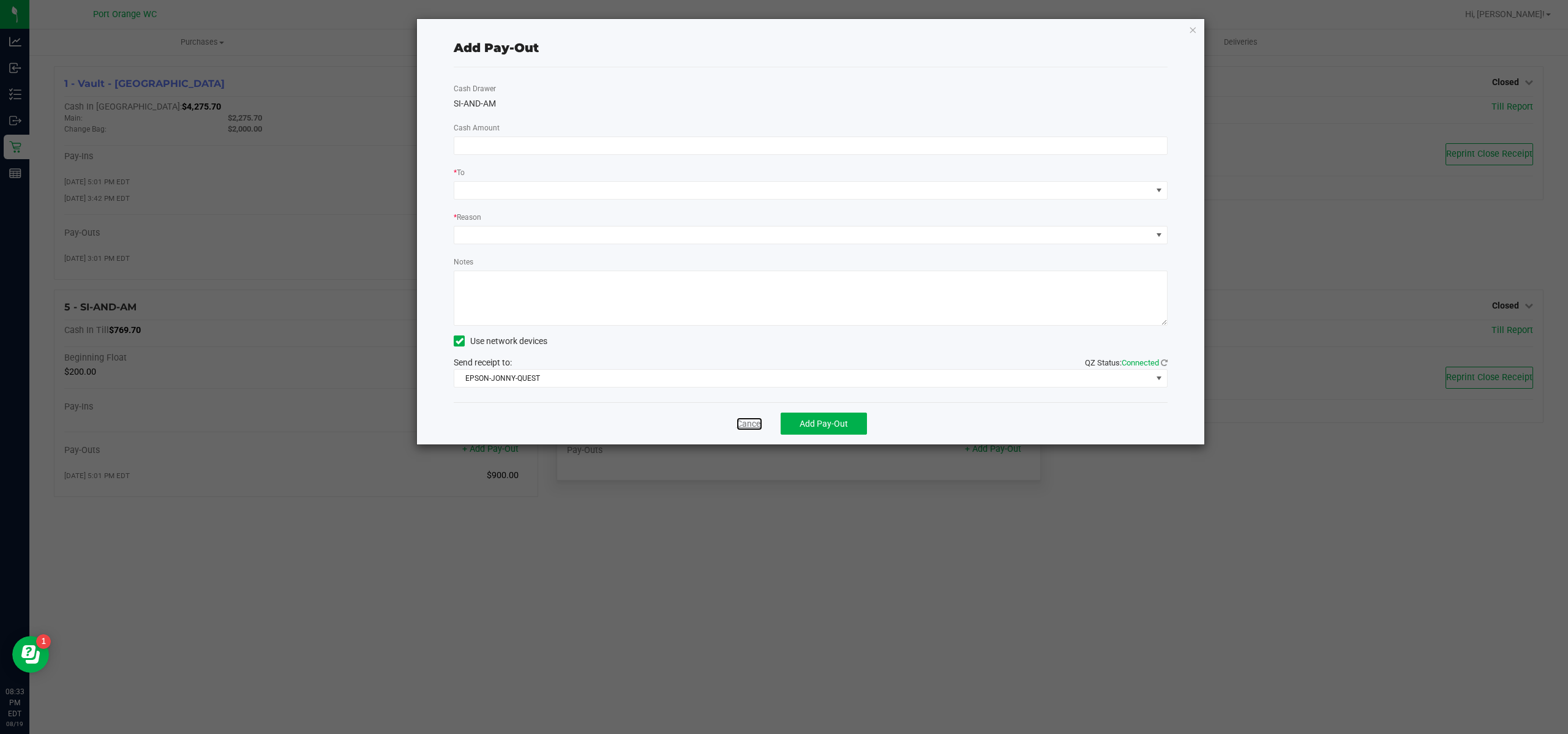
click at [756, 422] on link "Cancel" at bounding box center [749, 424] width 26 height 13
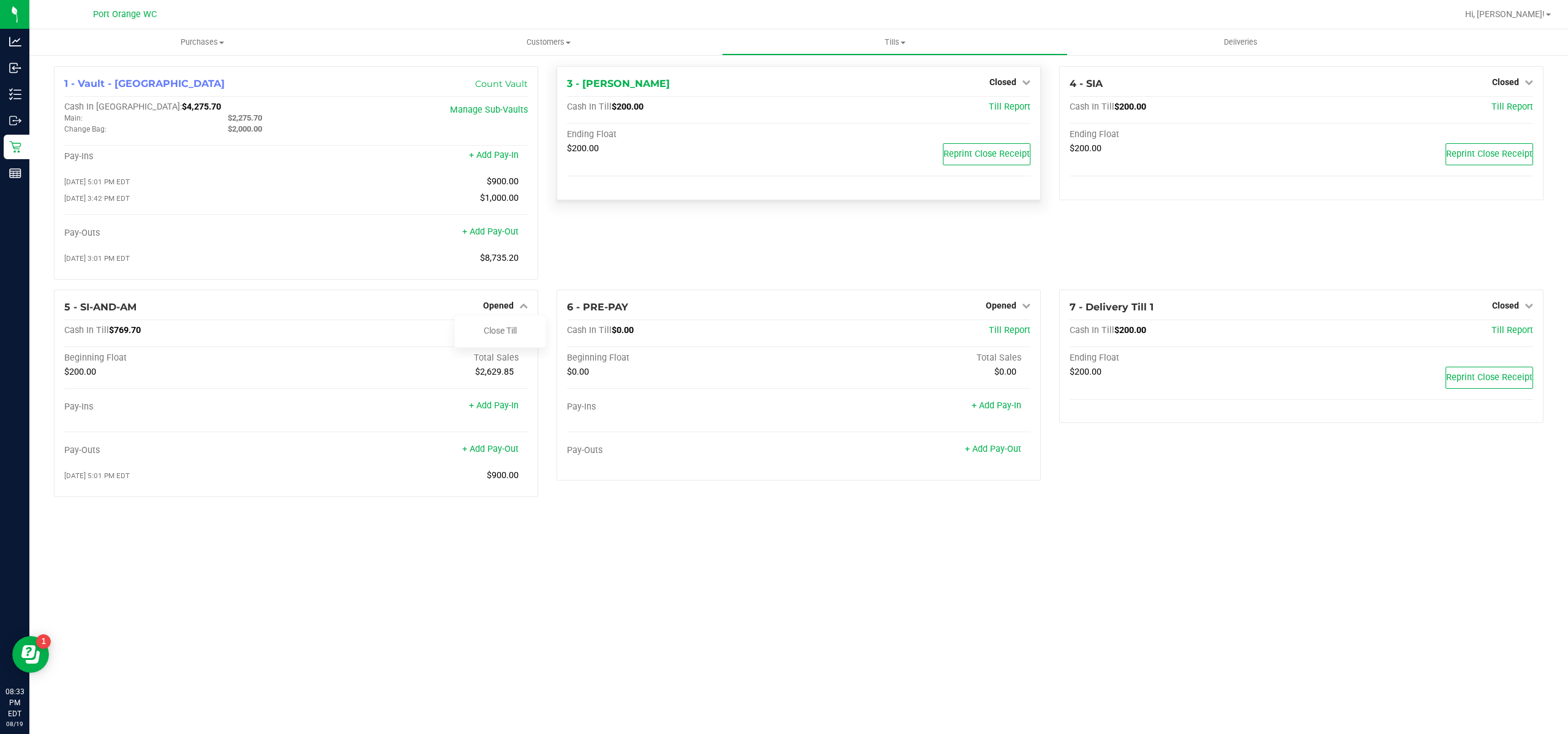
click at [458, 605] on div "Purchases Summary of purchases Fulfillment All purchases Customers All customer…" at bounding box center [798, 382] width 1539 height 705
drag, startPoint x: 109, startPoint y: 454, endPoint x: 51, endPoint y: 456, distance: 58.0
click at [51, 456] on div "5 - SI-AND-AM Opened Close Till Cash In Till $769.70 Till Report Beginning Floa…" at bounding box center [296, 399] width 503 height 217
click at [194, 542] on div "Purchases Summary of purchases Fulfillment All purchases Customers All customer…" at bounding box center [798, 382] width 1539 height 705
click at [499, 454] on link "+ Add Pay-Out" at bounding box center [490, 449] width 57 height 10
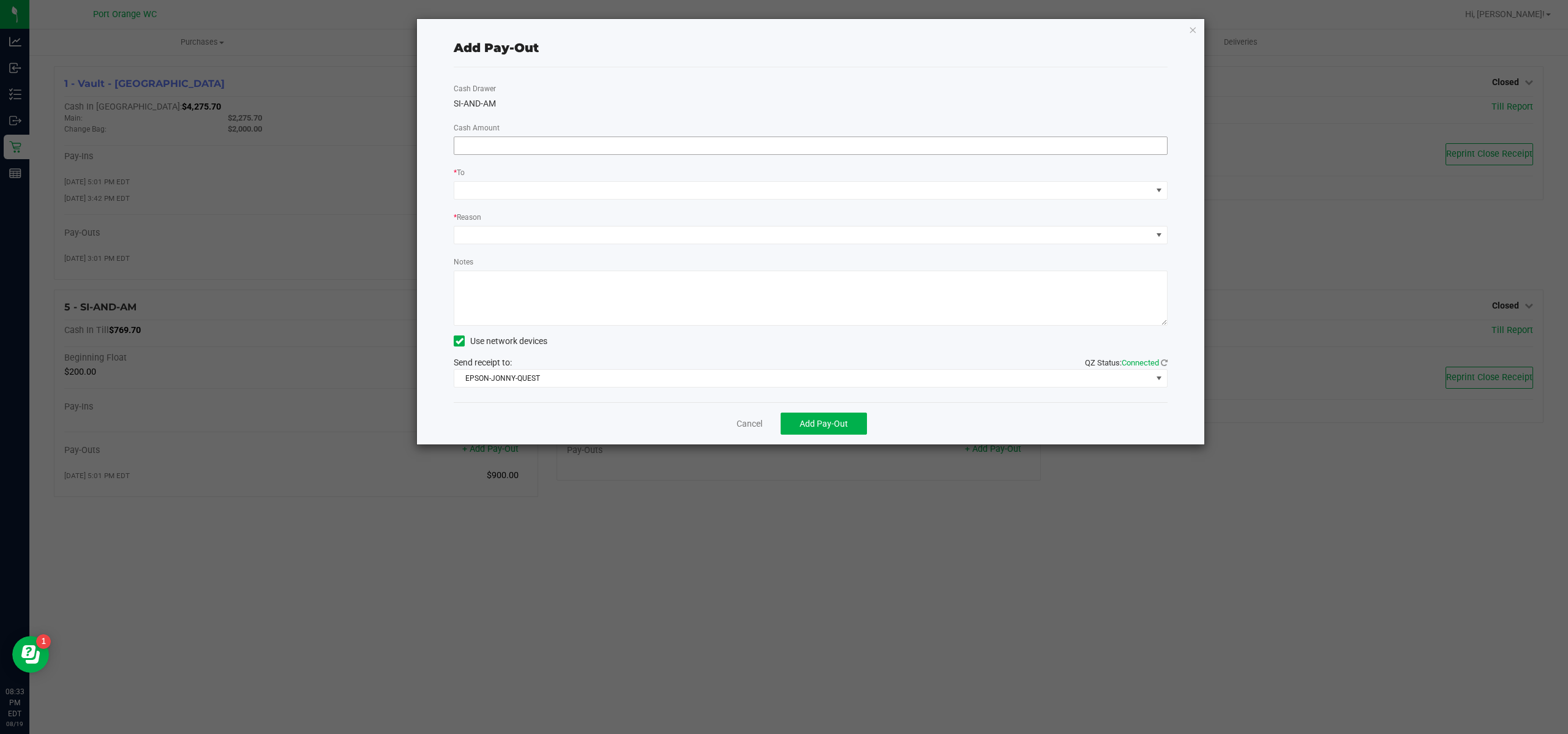
click at [568, 140] on input at bounding box center [810, 145] width 712 height 17
type input "$569.70"
click at [539, 185] on span at bounding box center [803, 190] width 697 height 17
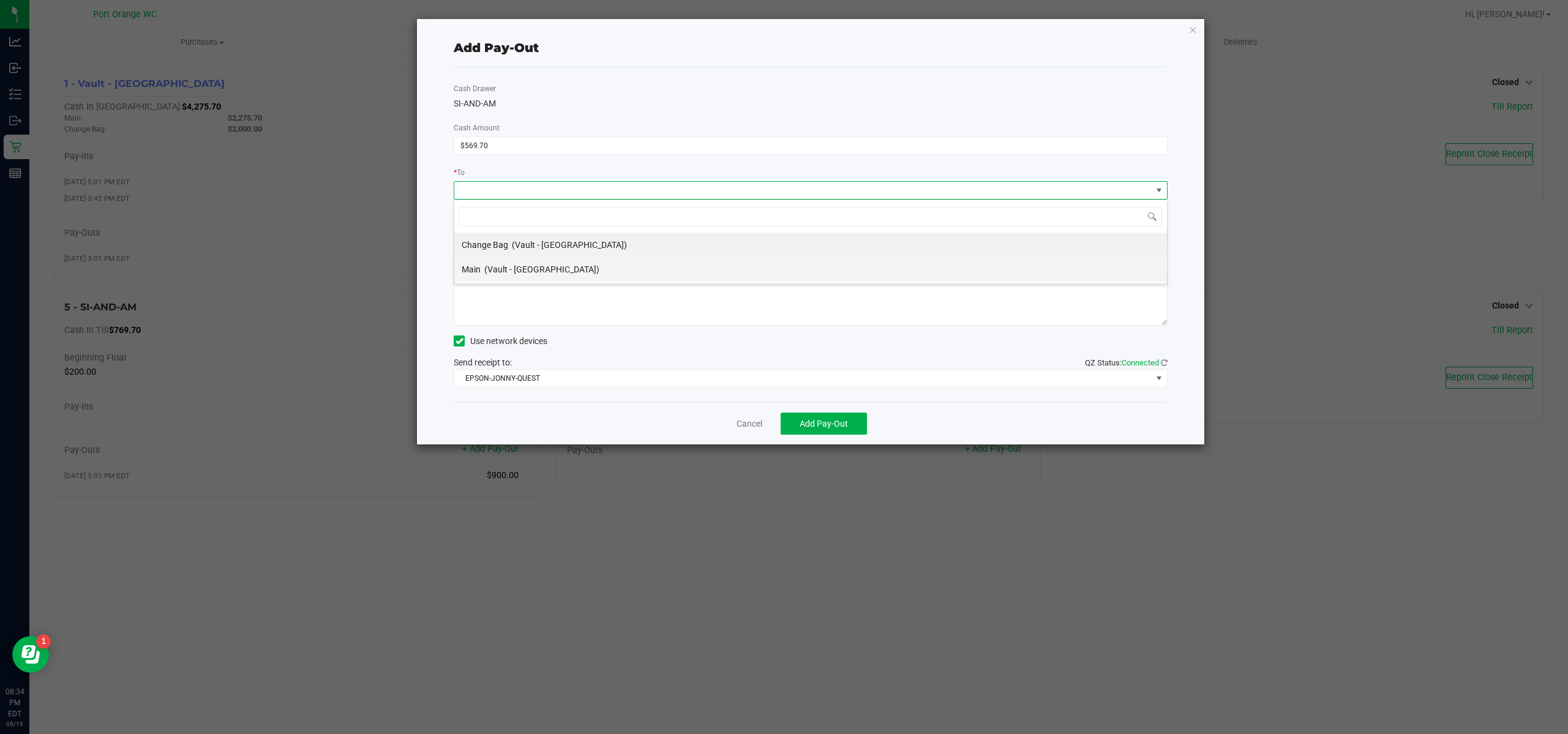
click at [557, 267] on span "(Vault - Port Orange)" at bounding box center [542, 269] width 115 height 9
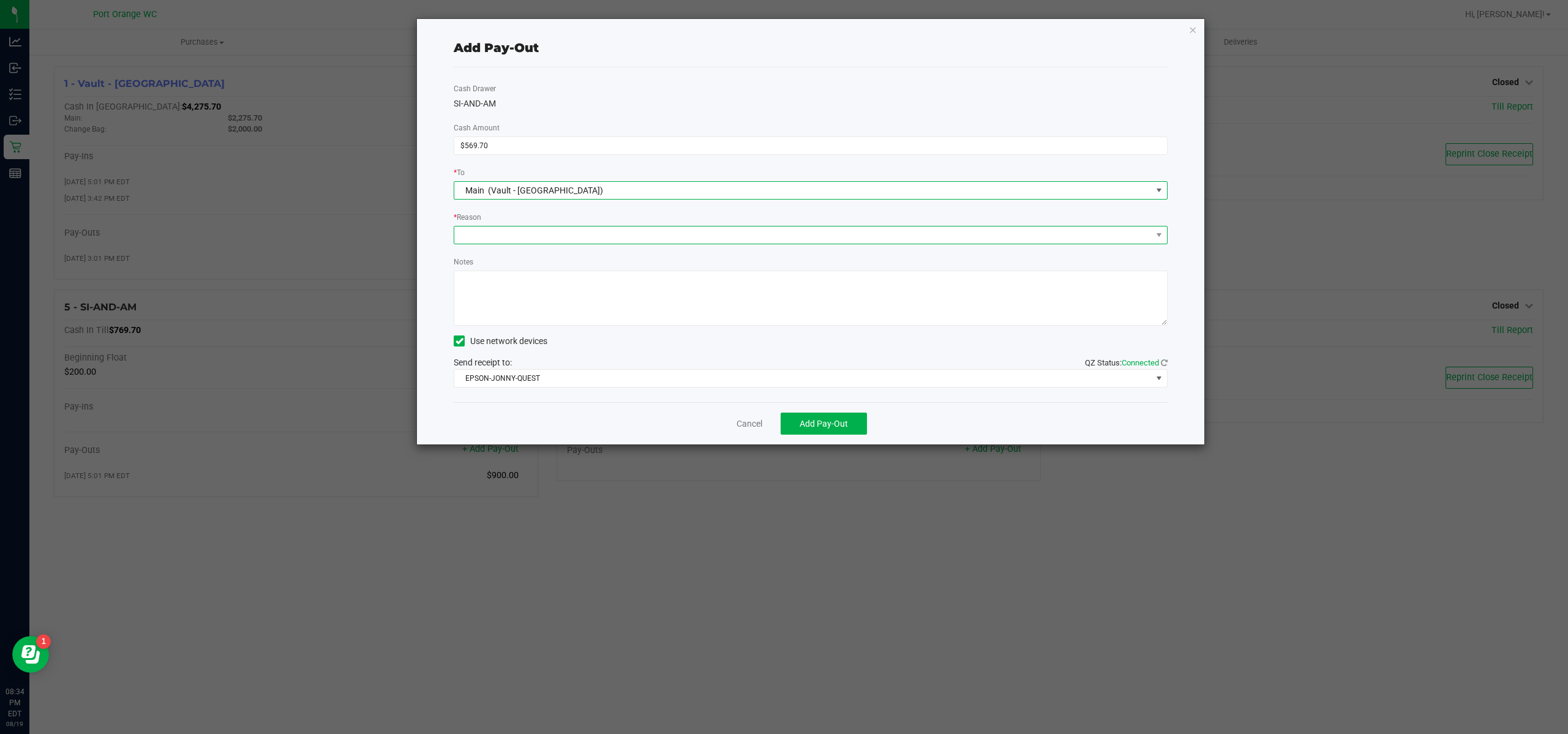
click at [505, 230] on span at bounding box center [803, 235] width 697 height 17
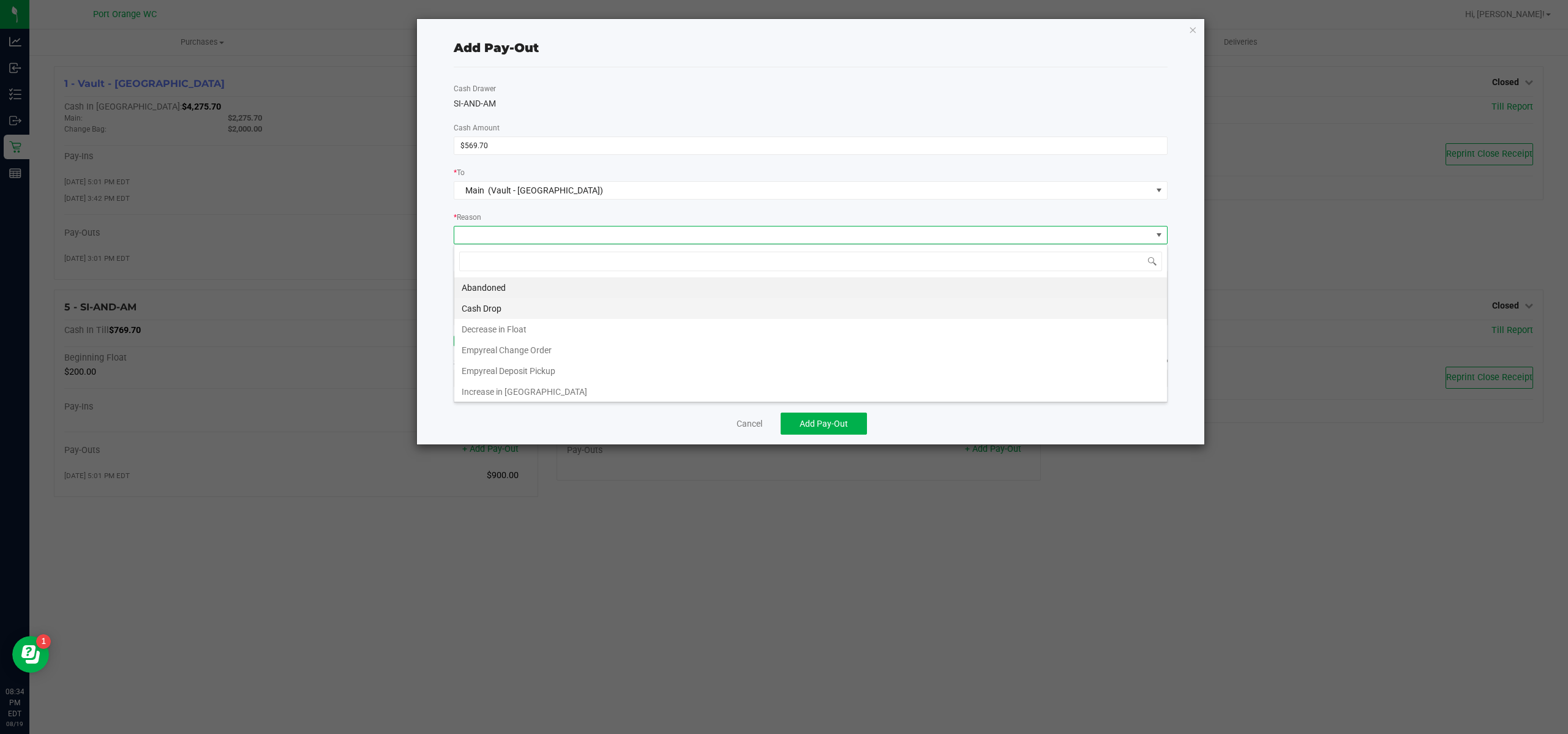
click at [528, 307] on li "Cash Drop" at bounding box center [810, 309] width 712 height 21
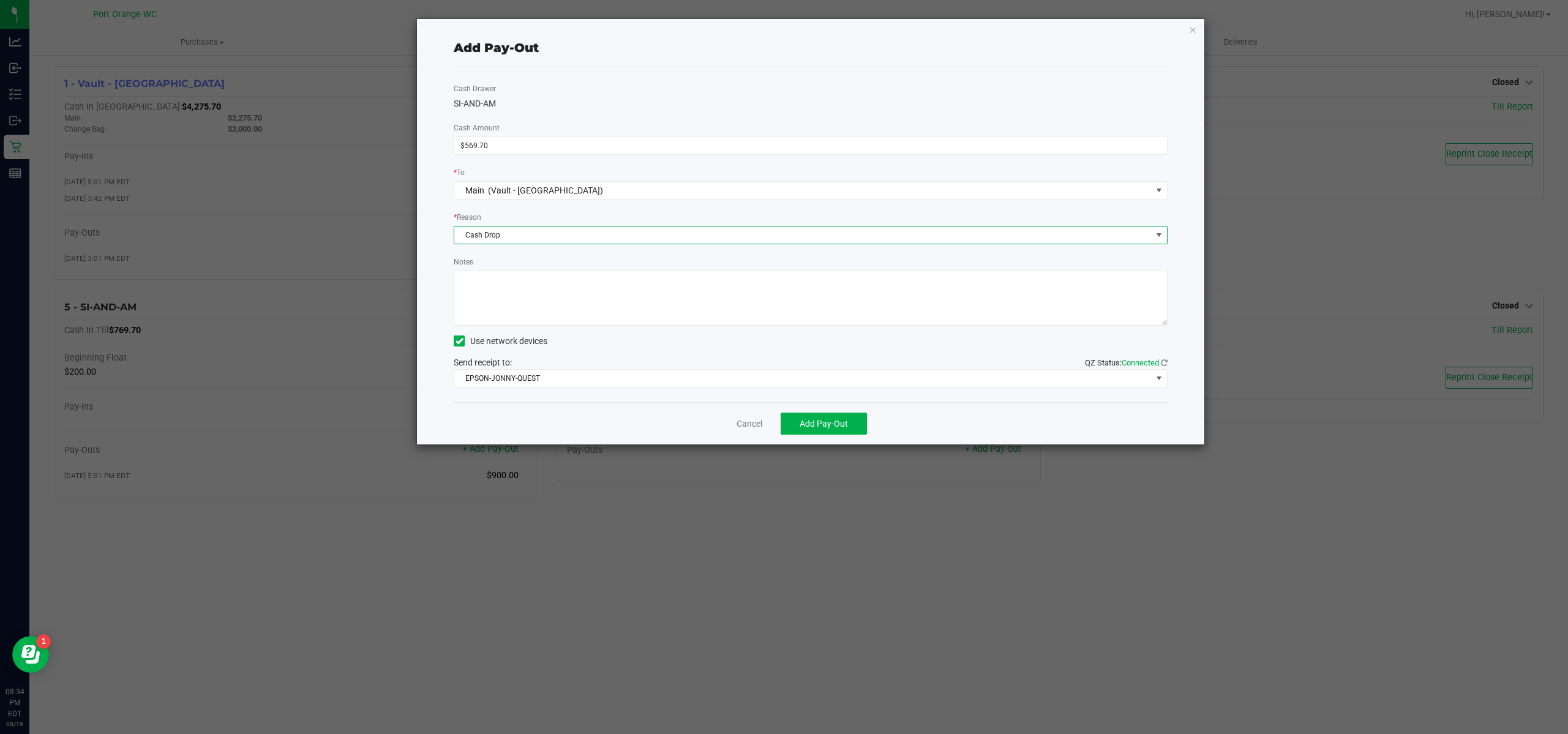
click at [528, 307] on textarea "Notes" at bounding box center [810, 298] width 714 height 55
type textarea "MO"
click at [843, 410] on div "Cancel Add Pay-Out" at bounding box center [810, 423] width 714 height 43
click at [844, 418] on button "Add Pay-Out" at bounding box center [823, 423] width 86 height 22
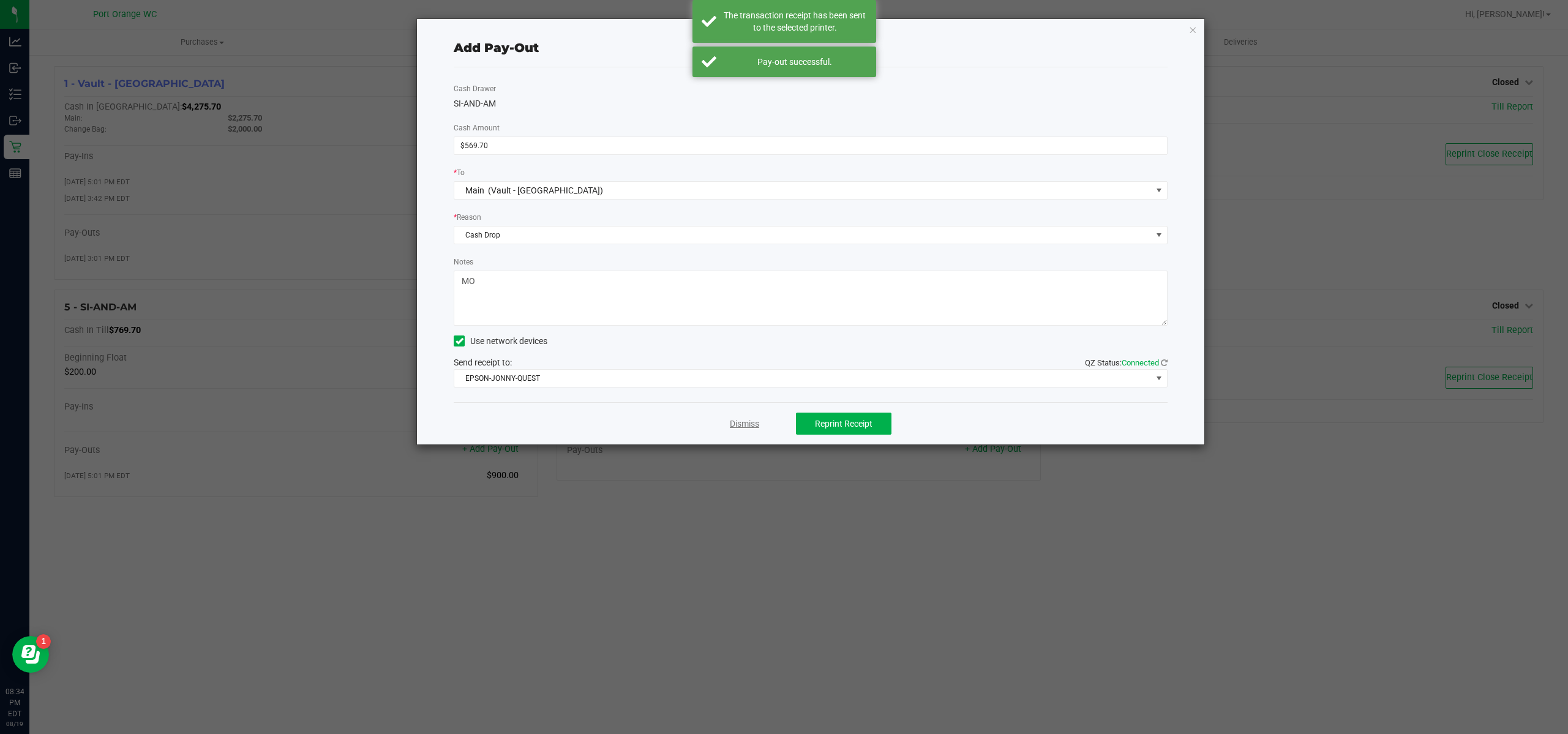
click at [745, 423] on link "Dismiss" at bounding box center [744, 424] width 29 height 13
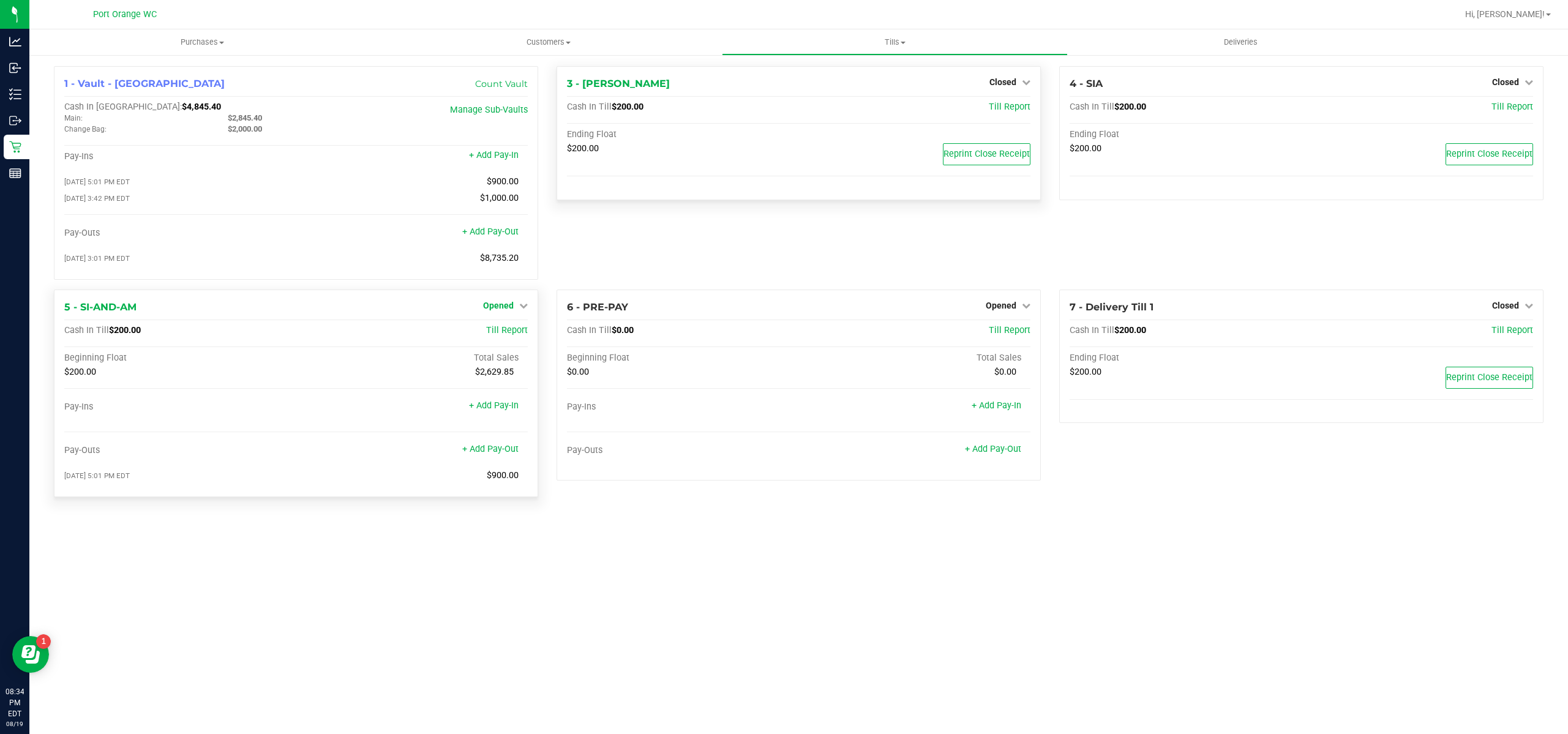
click at [518, 311] on link "Opened" at bounding box center [504, 305] width 44 height 9
click at [521, 338] on div "Close Till" at bounding box center [501, 331] width 91 height 15
click at [520, 336] on div "Close Till" at bounding box center [501, 331] width 91 height 15
click at [519, 330] on div "Close Till" at bounding box center [501, 331] width 91 height 15
click at [486, 334] on link "Close Till" at bounding box center [500, 331] width 33 height 9
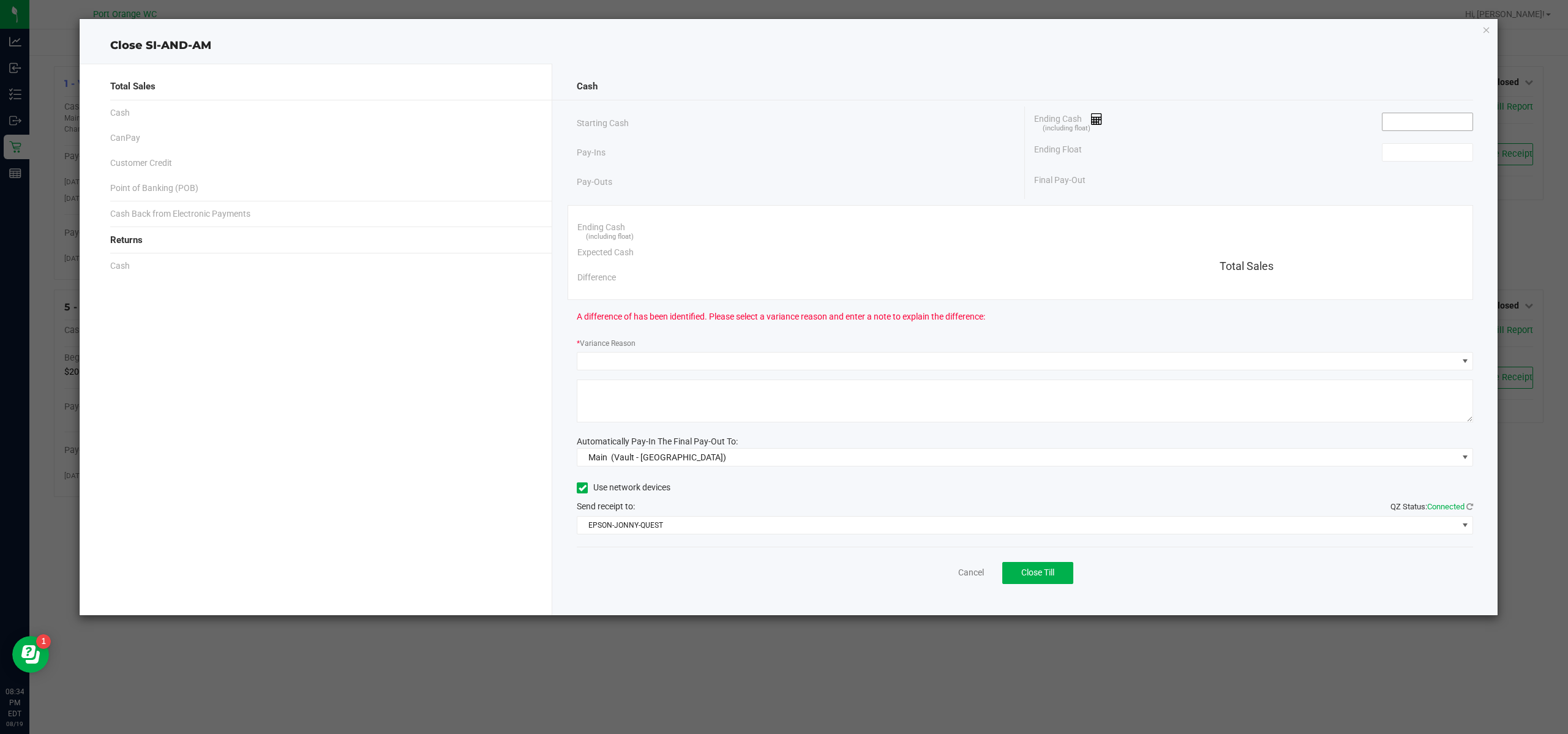
click at [1423, 118] on input at bounding box center [1426, 122] width 90 height 17
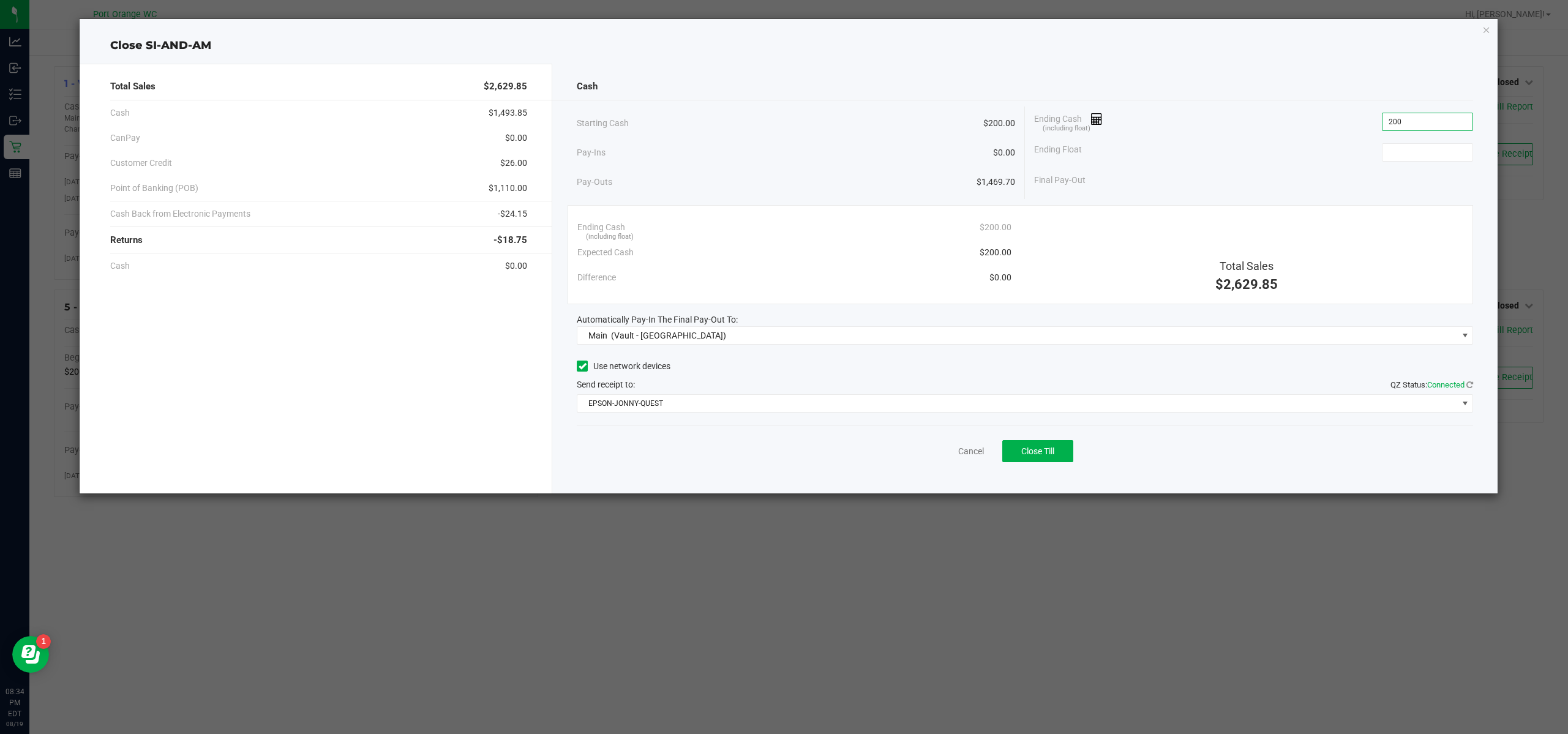
type input "$200.00"
drag, startPoint x: 1412, startPoint y: 135, endPoint x: 1413, endPoint y: 144, distance: 9.1
click at [1412, 135] on div "Ending Cash (including float) $200.00" at bounding box center [1253, 122] width 439 height 30
click at [1414, 148] on input at bounding box center [1426, 152] width 90 height 17
type input "$200.00"
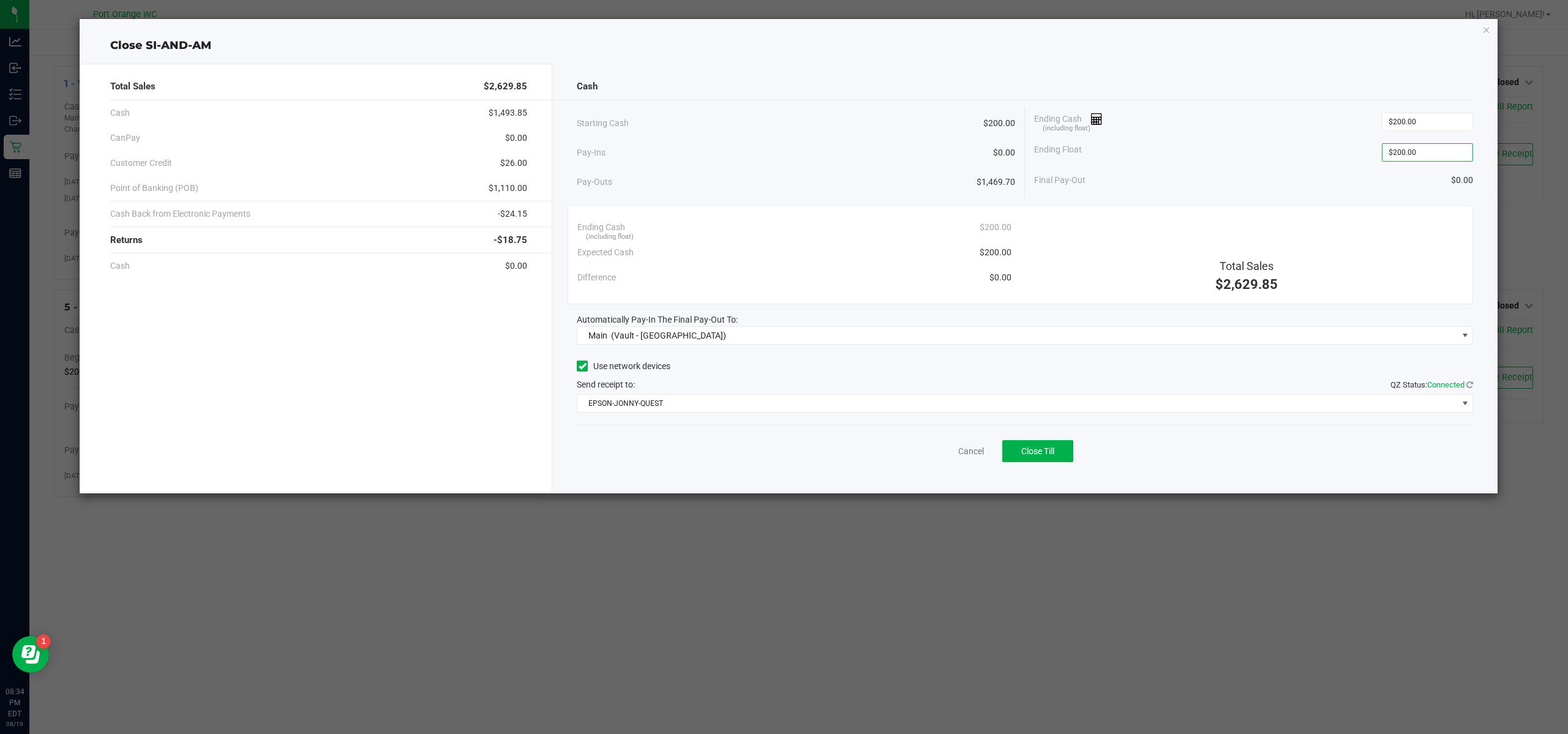
click at [1257, 107] on div "Ending Cash (including float) $200.00" at bounding box center [1253, 122] width 439 height 30
click at [1043, 447] on span "Close Till" at bounding box center [1037, 451] width 33 height 9
click at [942, 446] on link "Dismiss" at bounding box center [944, 452] width 29 height 13
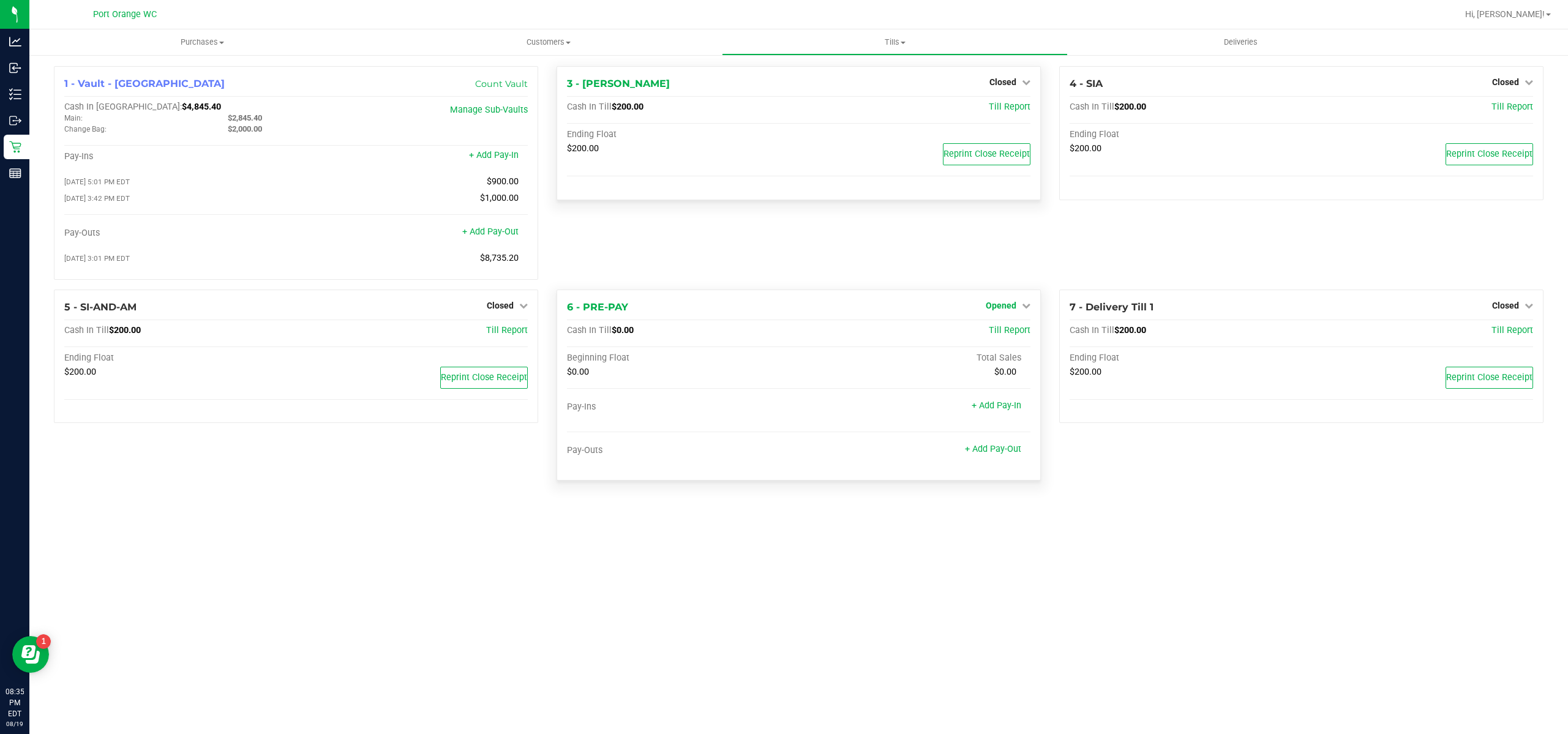
click at [1003, 311] on span "Opened" at bounding box center [1000, 305] width 30 height 9
click at [1010, 332] on link "Close Till" at bounding box center [1002, 331] width 33 height 9
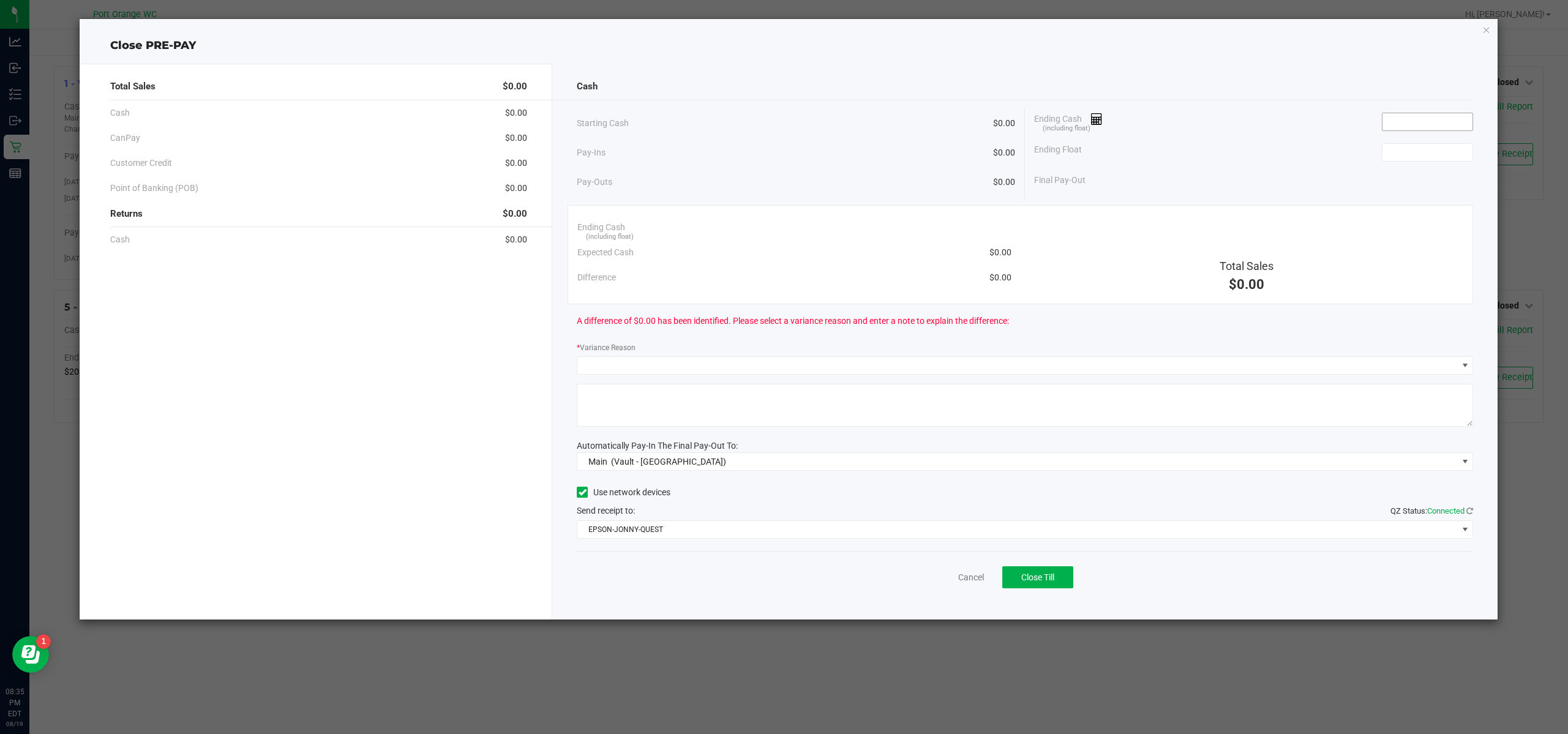
click at [1420, 126] on input at bounding box center [1426, 122] width 90 height 17
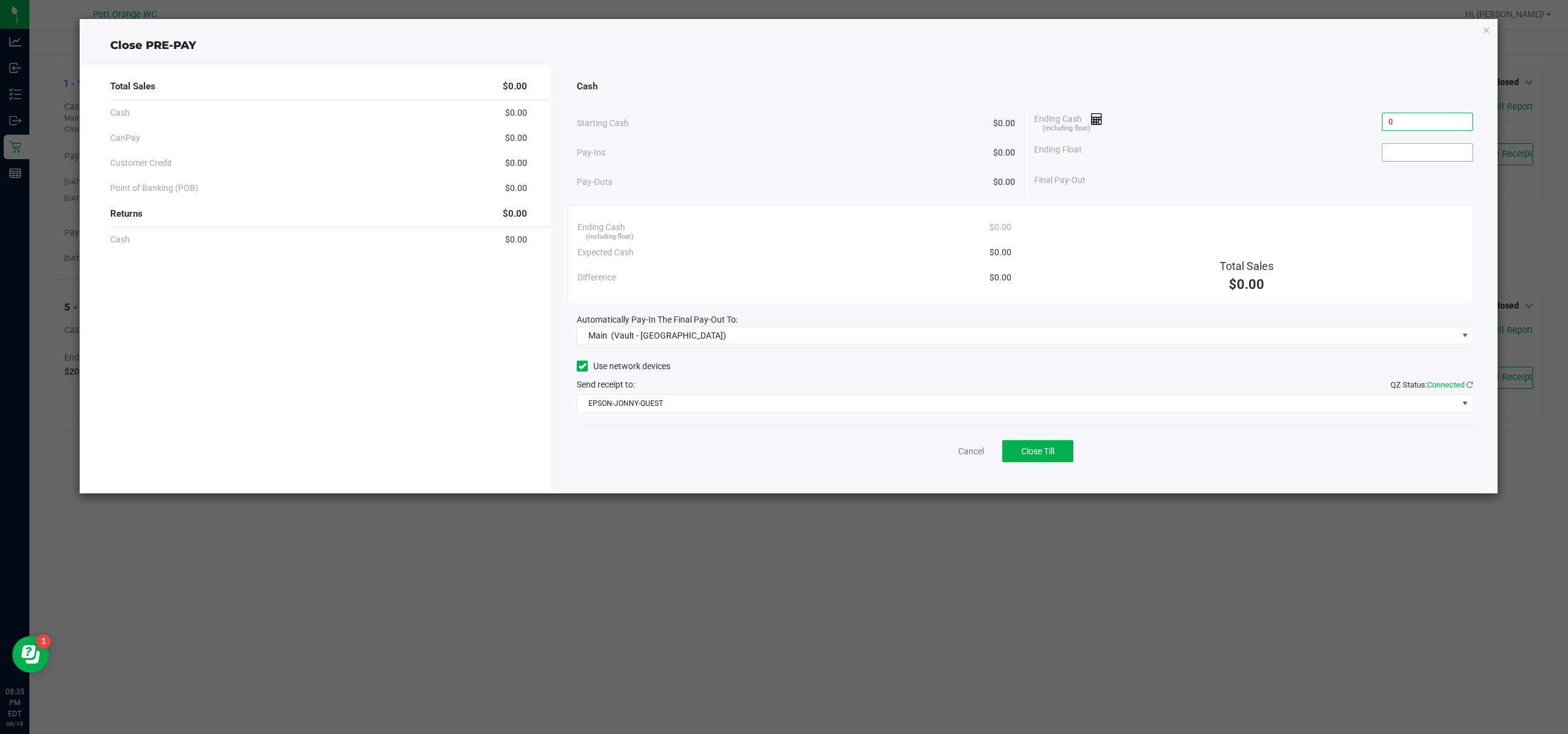
type input "$0.00"
click at [1440, 147] on input at bounding box center [1426, 152] width 90 height 17
type input "$0.00"
click at [1401, 79] on div "Cash" at bounding box center [1025, 87] width 896 height 26
click at [1034, 450] on span "Close Till" at bounding box center [1037, 451] width 33 height 9
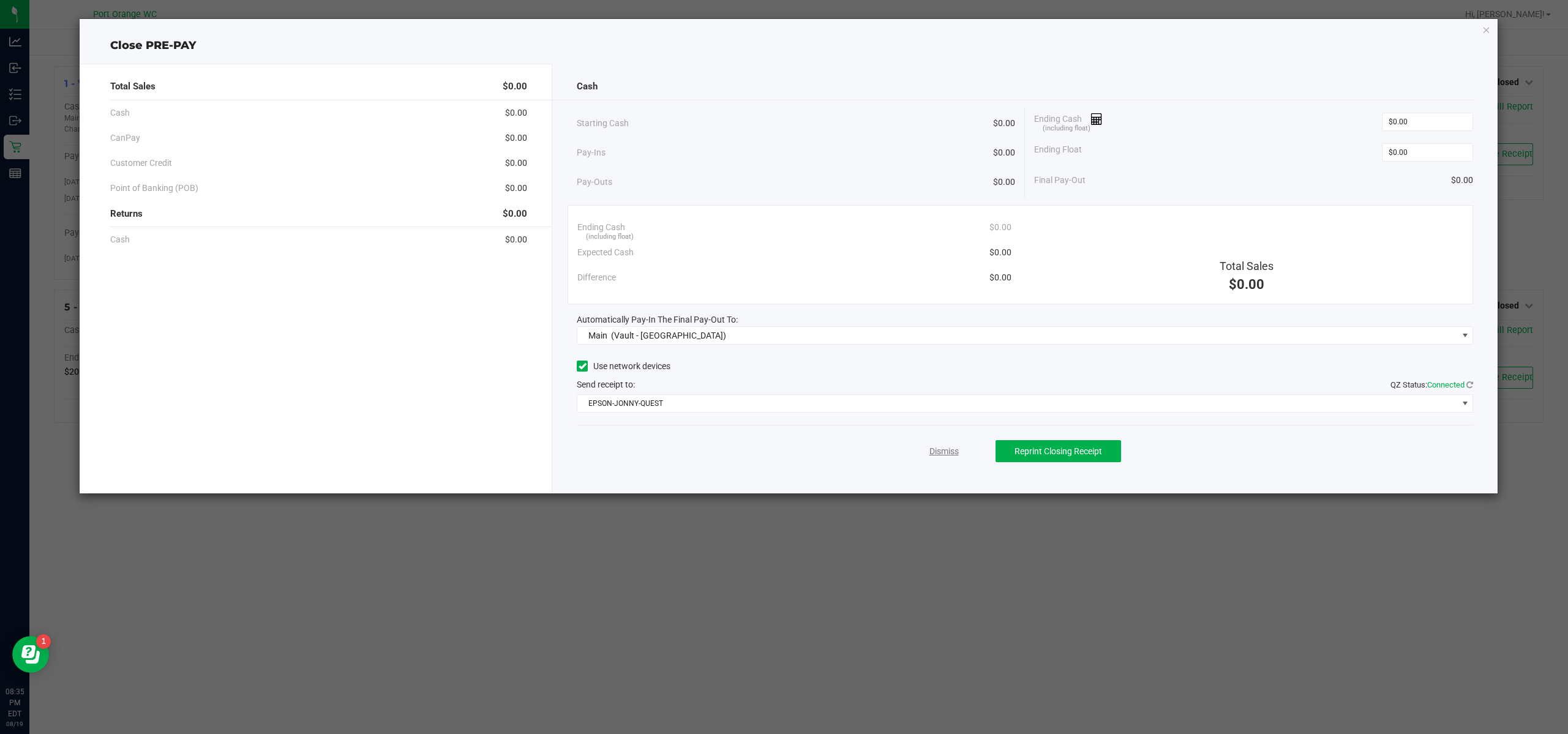
click at [958, 452] on link "Dismiss" at bounding box center [944, 452] width 29 height 13
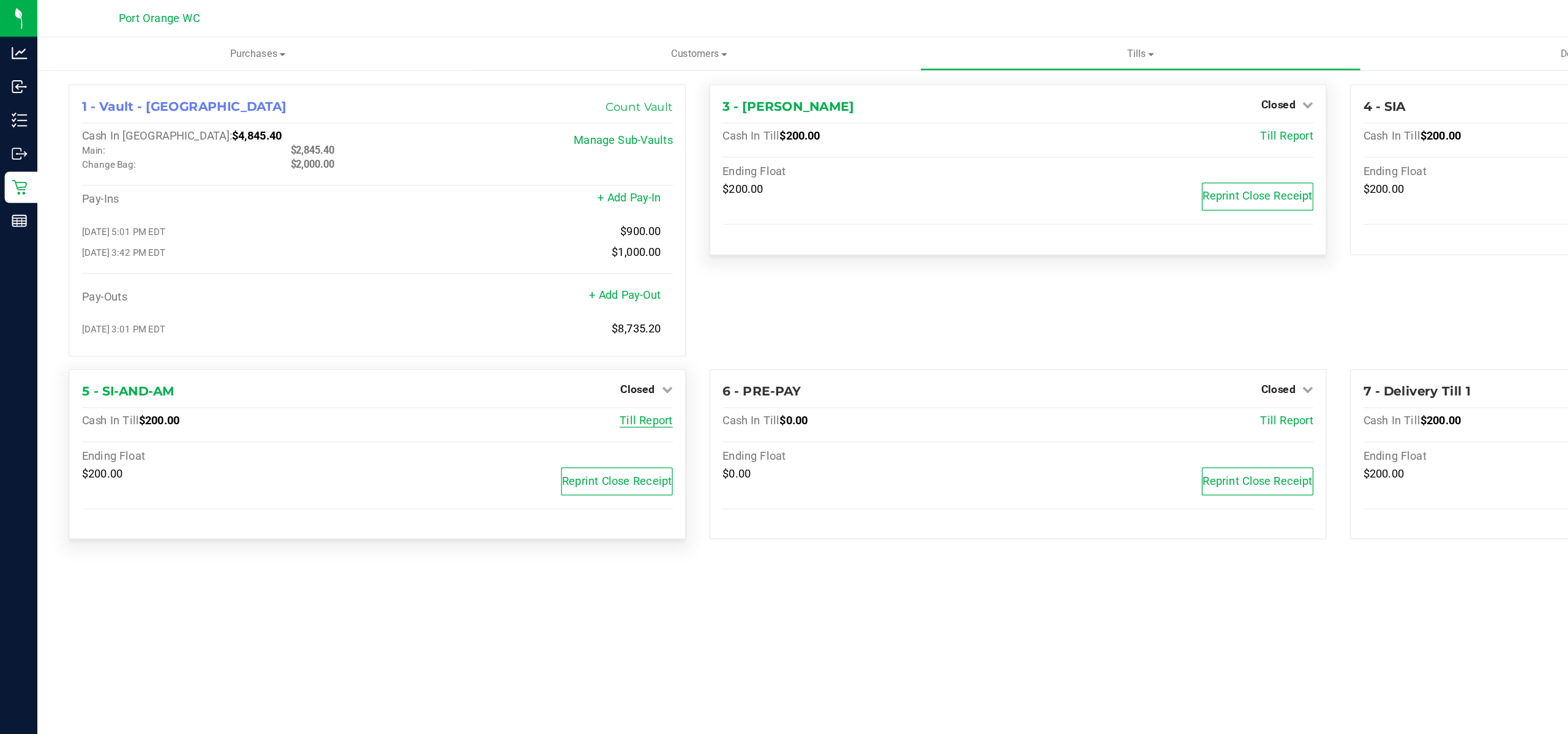
click at [489, 335] on span "Till Report" at bounding box center [507, 330] width 42 height 10
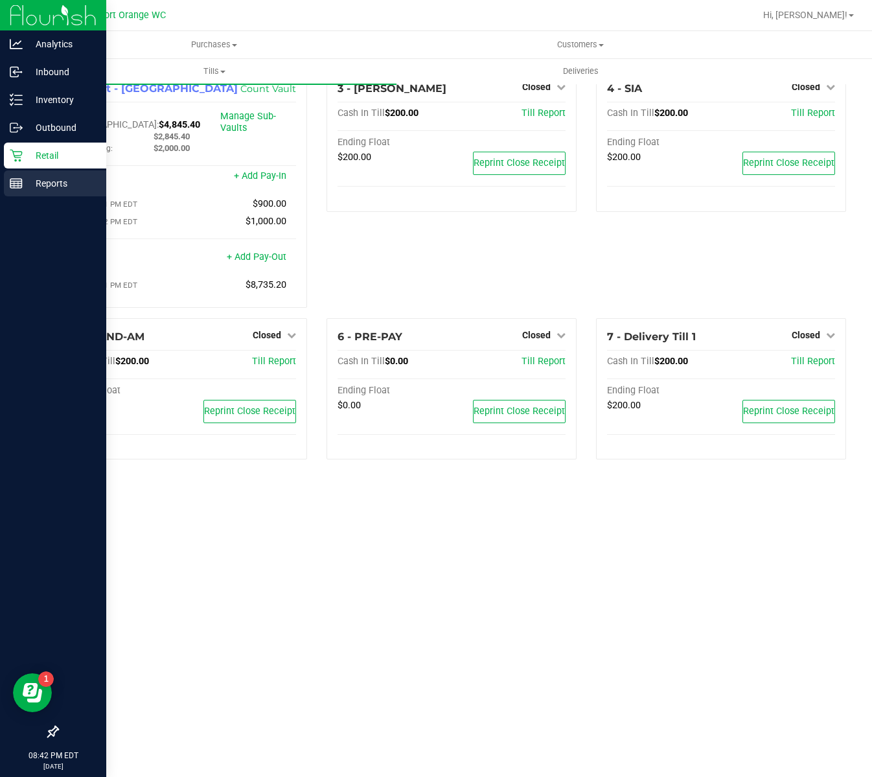
click at [25, 181] on p "Reports" at bounding box center [62, 184] width 78 height 16
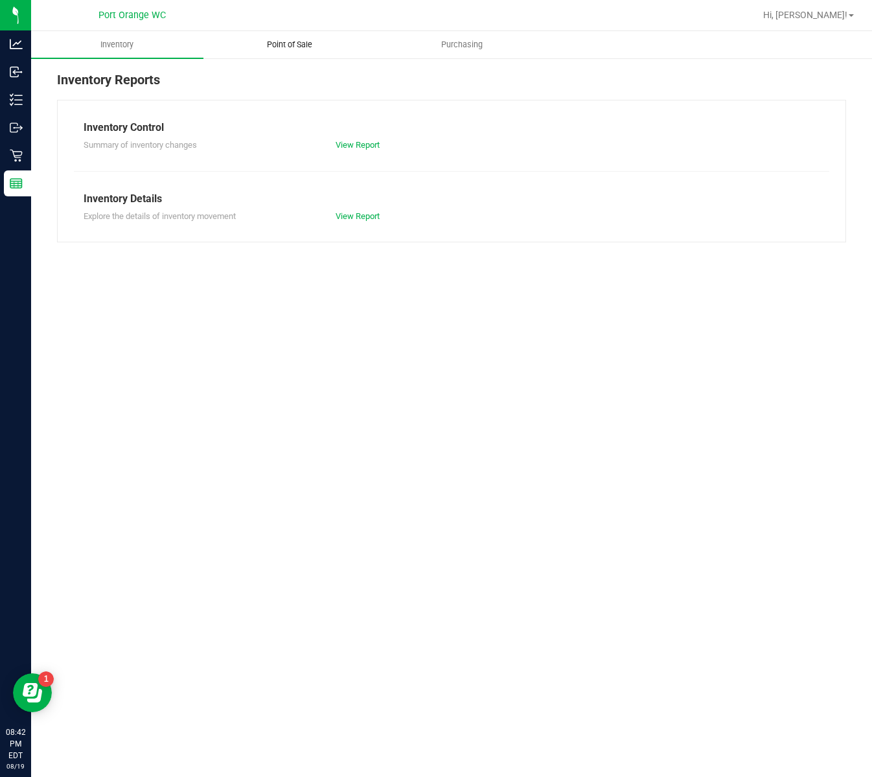
click at [291, 53] on uib-tab-heading "Point of Sale" at bounding box center [289, 45] width 171 height 26
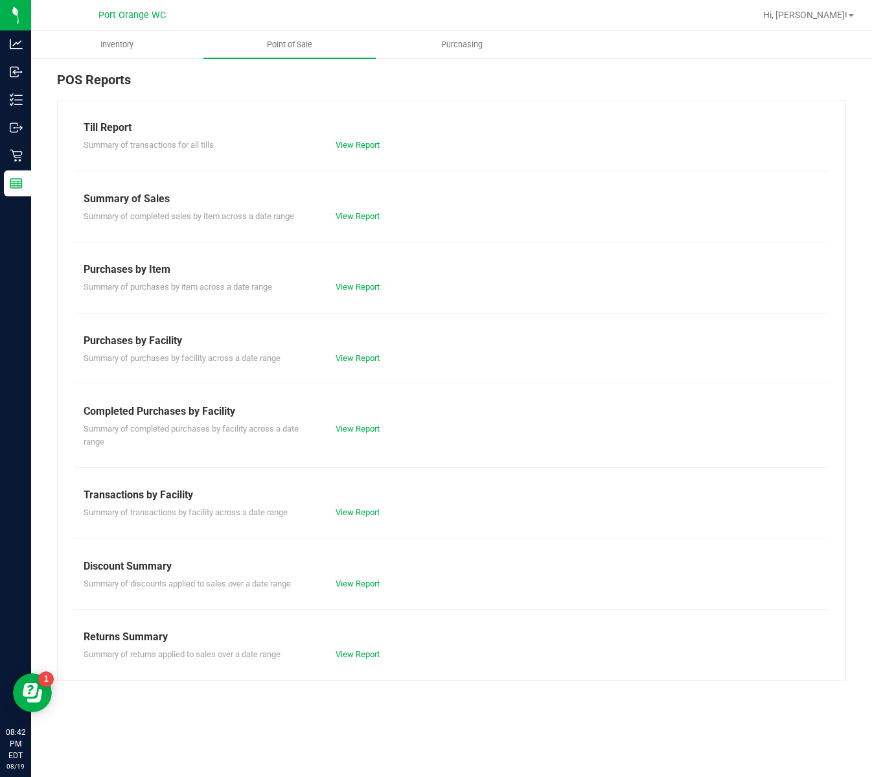
drag, startPoint x: 84, startPoint y: 412, endPoint x: 248, endPoint y: 410, distance: 163.3
click at [248, 410] on div "Completed Purchases by Facility" at bounding box center [452, 412] width 736 height 16
click at [249, 410] on div "Completed Purchases by Facility" at bounding box center [452, 412] width 736 height 16
click at [351, 428] on link "View Report" at bounding box center [358, 429] width 44 height 10
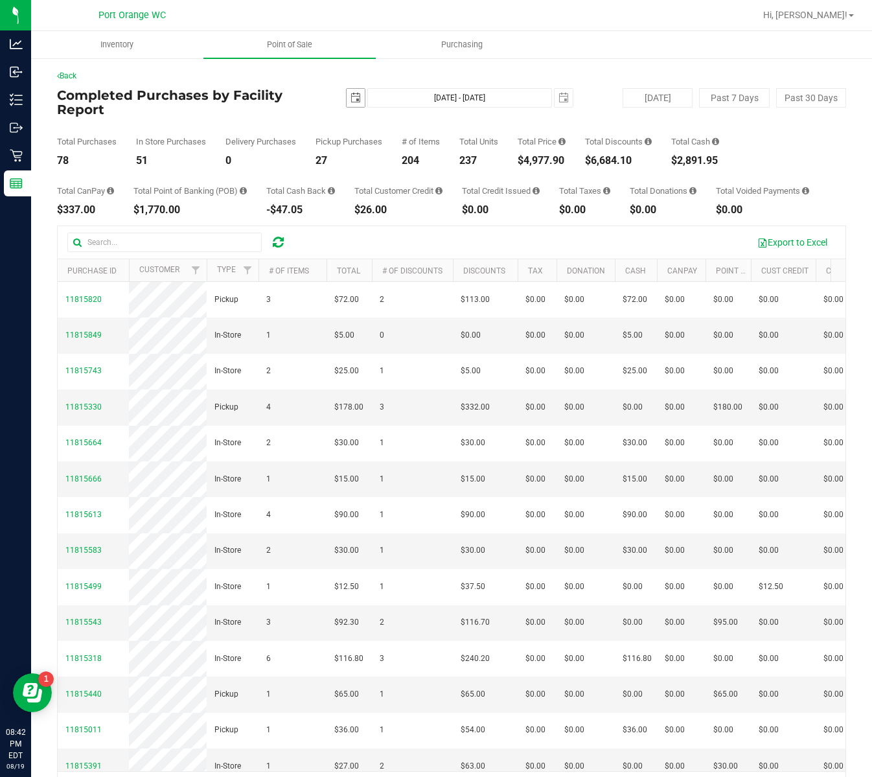
click at [351, 102] on span "select" at bounding box center [356, 98] width 10 height 10
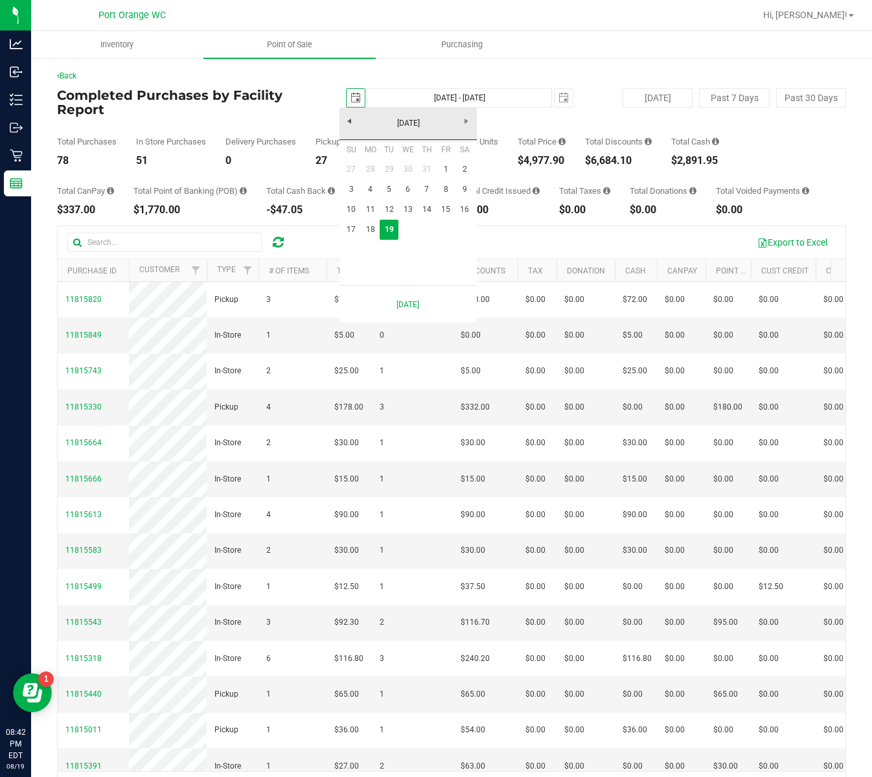
scroll to position [0, 32]
click at [347, 235] on link "17" at bounding box center [351, 230] width 19 height 20
type input "2025-08-17"
type input "Aug 17, 2025 - Aug 19, 2025"
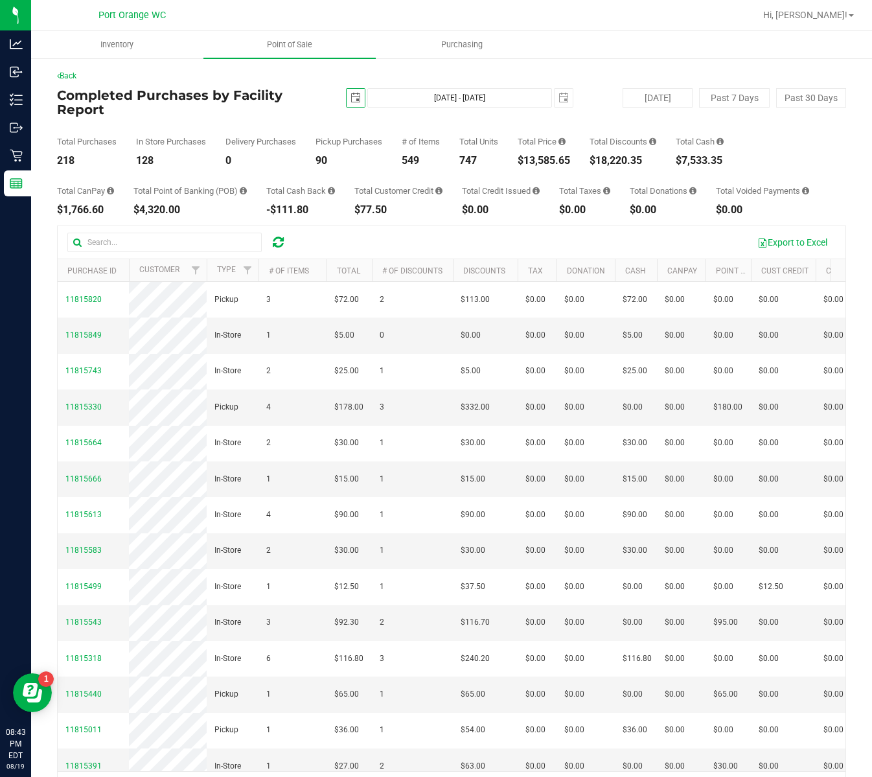
click at [355, 95] on span "select" at bounding box center [356, 98] width 18 height 18
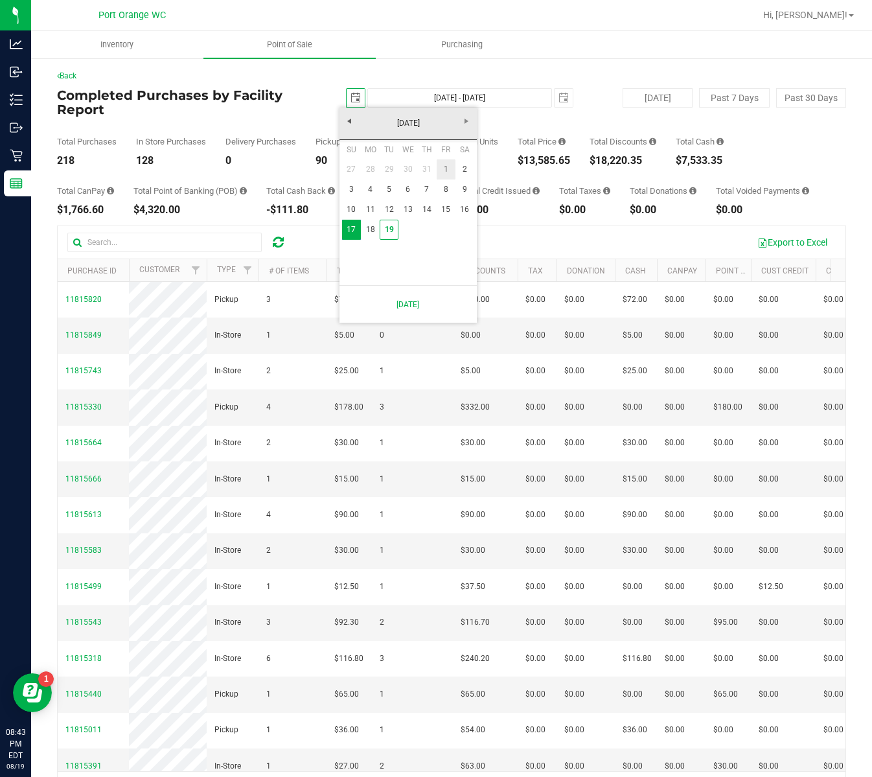
click at [451, 173] on link "1" at bounding box center [446, 169] width 19 height 20
type input "2025-08-01"
type input "Aug 1, 2025 - Aug 19, 2025"
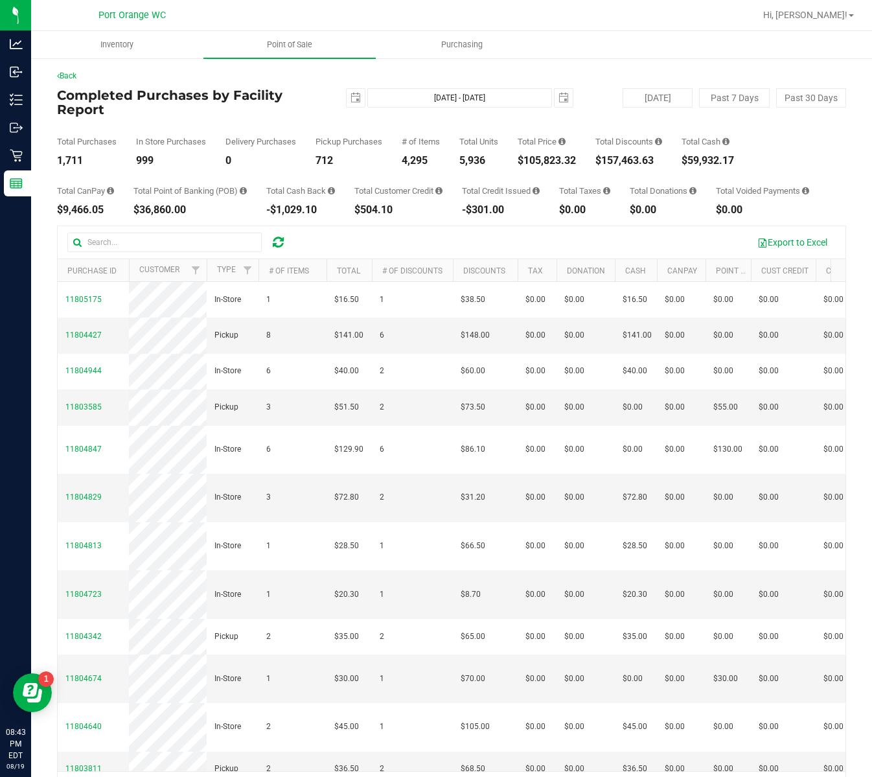
drag, startPoint x: 517, startPoint y: 158, endPoint x: 583, endPoint y: 156, distance: 66.2
click at [583, 155] on div "Total Purchases 1,711 In Store Purchases 999 Delivery Purchases 0 Pickup Purcha…" at bounding box center [451, 141] width 789 height 49
click at [350, 91] on span "select" at bounding box center [356, 98] width 18 height 18
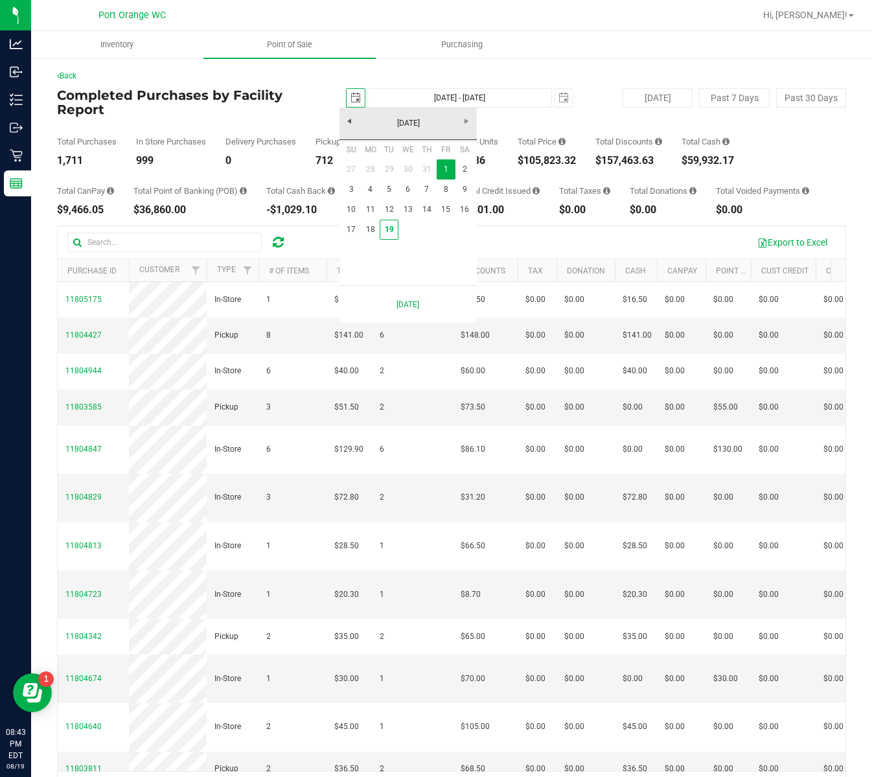
scroll to position [0, 32]
drag, startPoint x: 386, startPoint y: 229, endPoint x: 394, endPoint y: 229, distance: 7.8
click at [388, 229] on link "19" at bounding box center [389, 230] width 19 height 20
type input "2025-08-19"
type input "Aug 19, 2025 - Aug 19, 2025"
